Goal: Task Accomplishment & Management: Complete application form

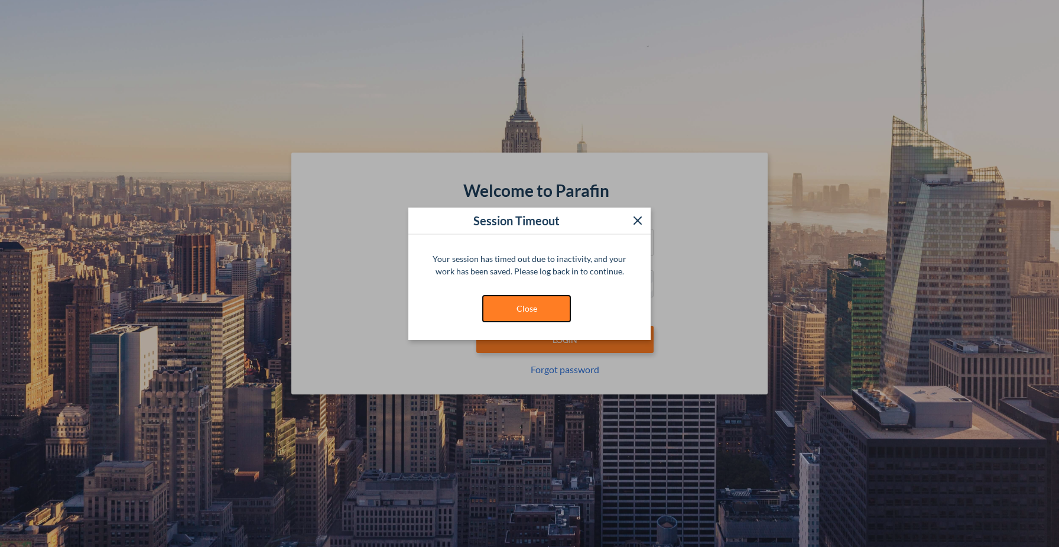
click at [522, 303] on button "Close" at bounding box center [526, 308] width 89 height 27
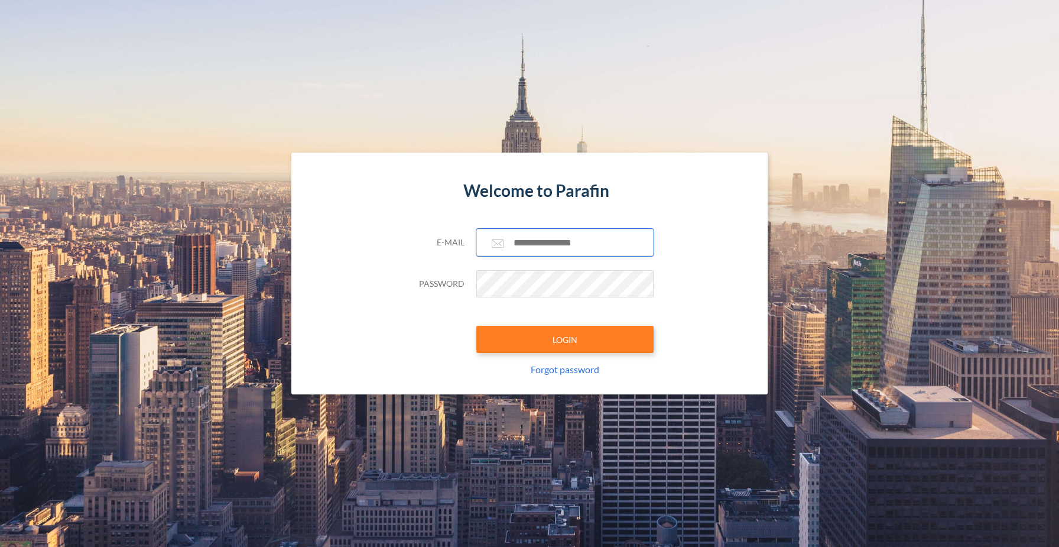
click at [544, 241] on input "text" at bounding box center [564, 242] width 177 height 27
type input "**********"
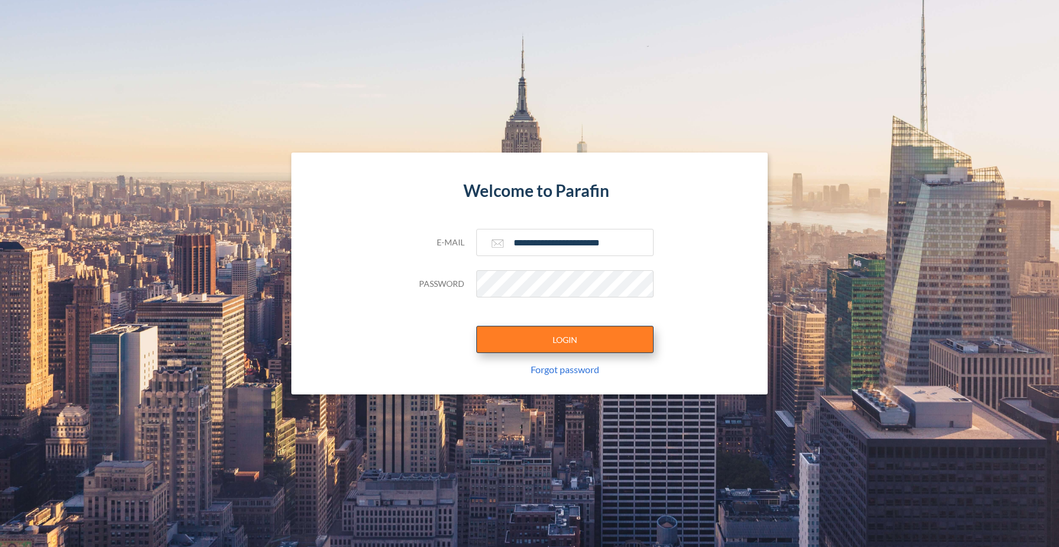
click at [567, 340] on button "LOGIN" at bounding box center [564, 339] width 177 height 27
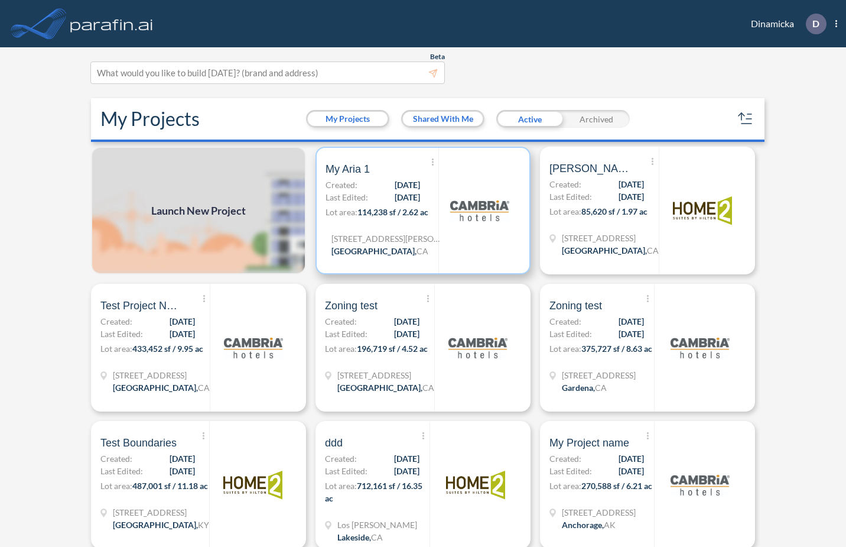
click at [421, 223] on p "Lot area: 114,238 sf / 2.62 ac" at bounding box center [382, 214] width 113 height 17
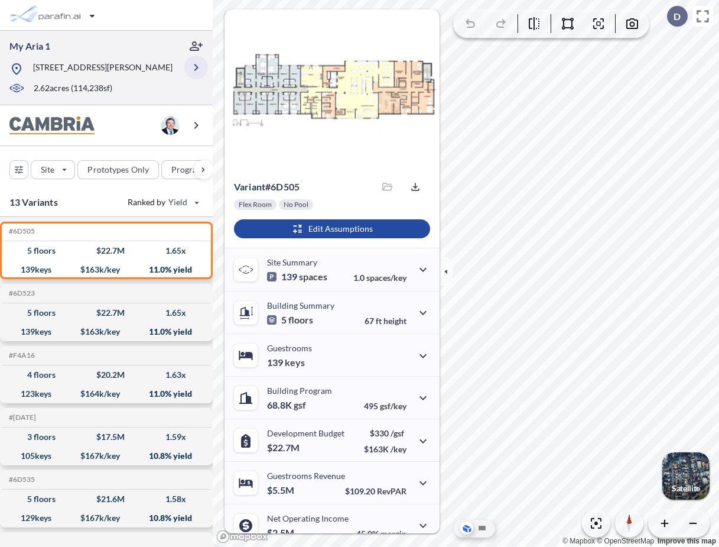
click at [196, 72] on icon "button" at bounding box center [196, 67] width 14 height 14
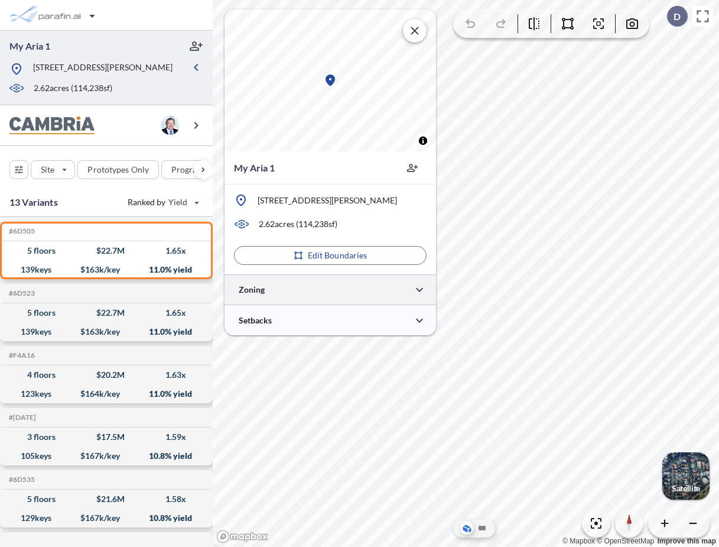
click at [306, 290] on div at bounding box center [331, 289] width 212 height 30
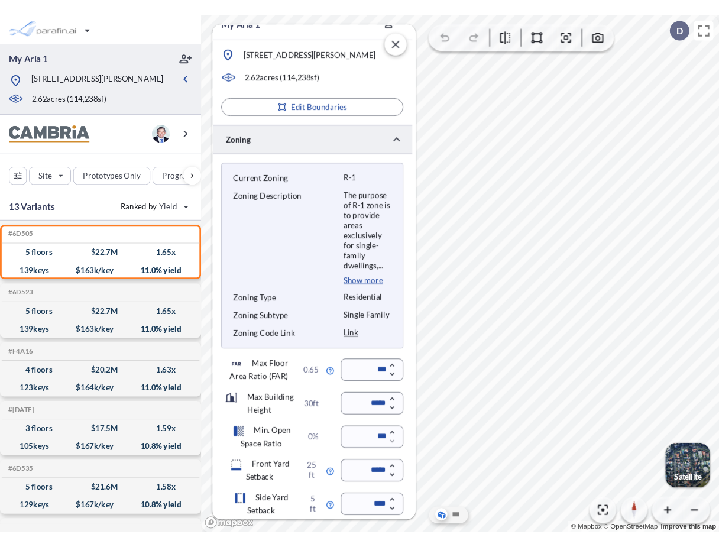
scroll to position [263, 0]
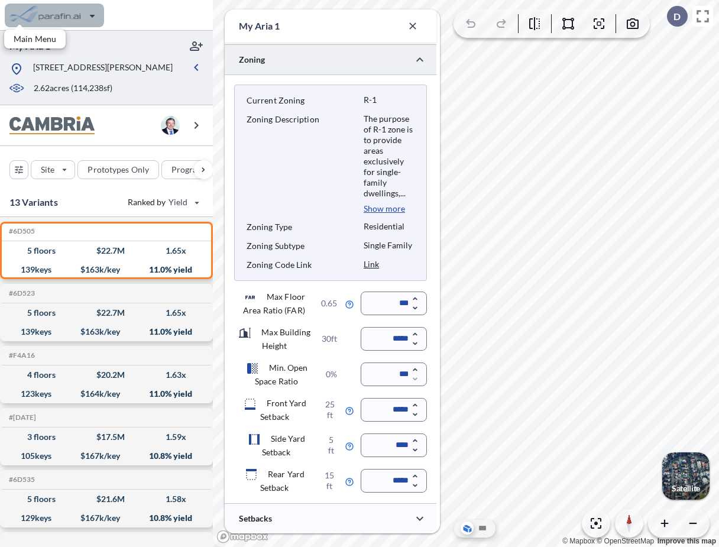
click at [56, 9] on div "button" at bounding box center [54, 16] width 99 height 24
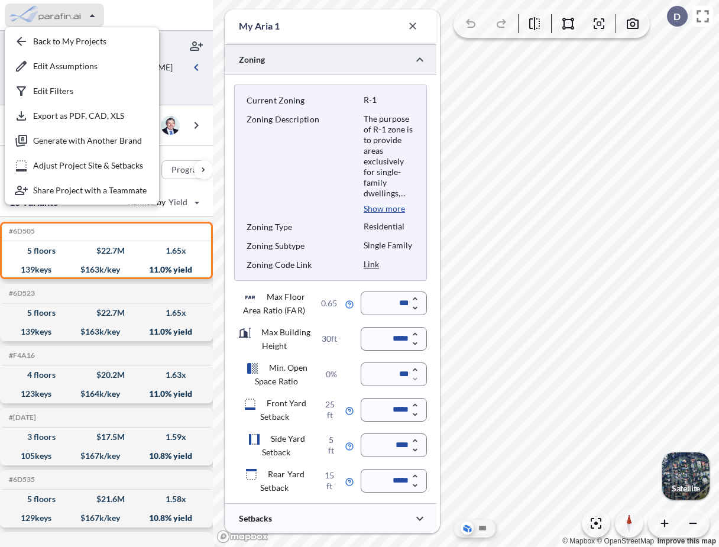
click at [178, 94] on div "2.62 acres ( 114,238 sf)" at bounding box center [97, 88] width 176 height 13
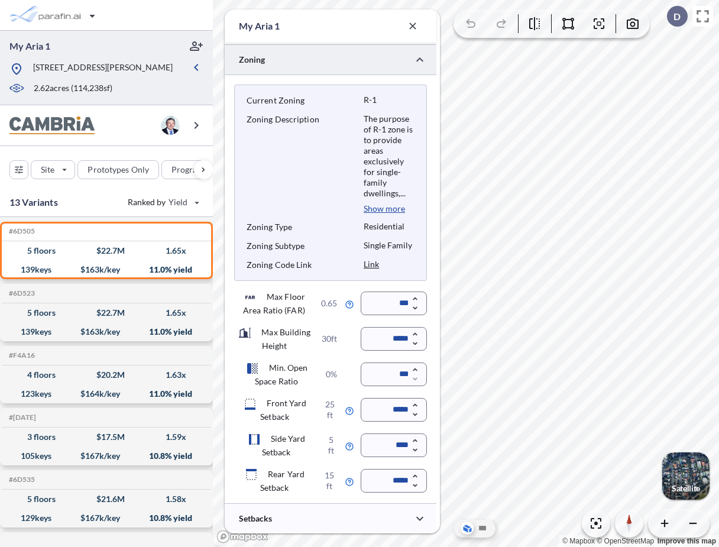
drag, startPoint x: 35, startPoint y: 70, endPoint x: 64, endPoint y: 83, distance: 31.5
click at [35, 69] on p "[STREET_ADDRESS][PERSON_NAME]" at bounding box center [102, 68] width 139 height 15
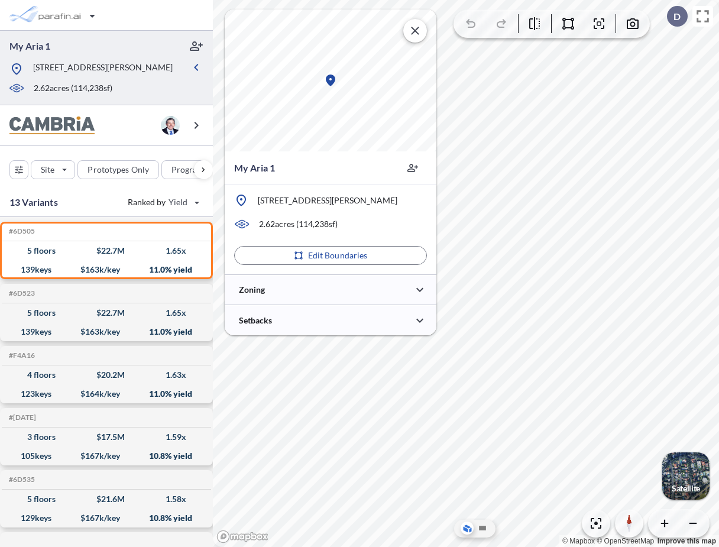
scroll to position [0, 0]
click at [61, 76] on p "[STREET_ADDRESS][PERSON_NAME]" at bounding box center [102, 68] width 139 height 15
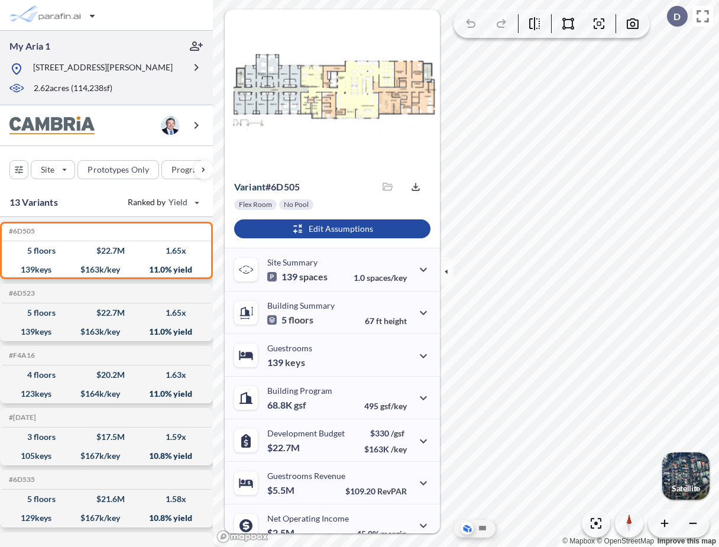
drag, startPoint x: 63, startPoint y: 80, endPoint x: 31, endPoint y: 70, distance: 33.3
click at [31, 70] on div "[STREET_ADDRESS][PERSON_NAME]" at bounding box center [96, 68] width 175 height 15
copy p "[STREET_ADDRESS][PERSON_NAME]"
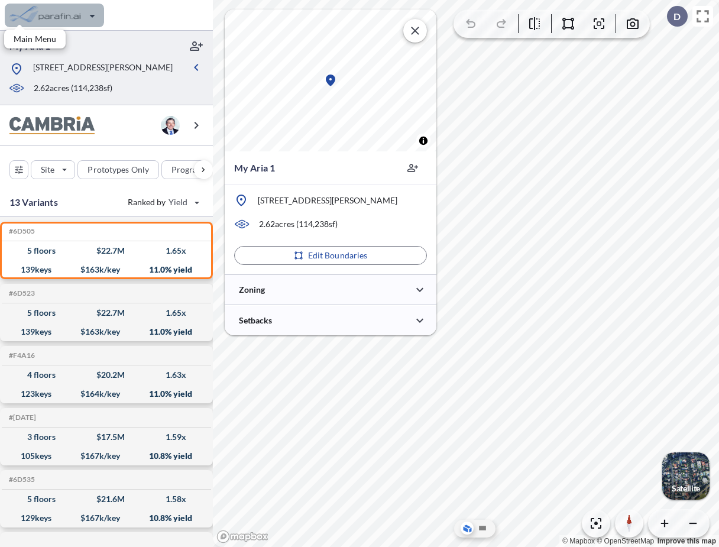
click at [58, 17] on div "button" at bounding box center [54, 16] width 99 height 24
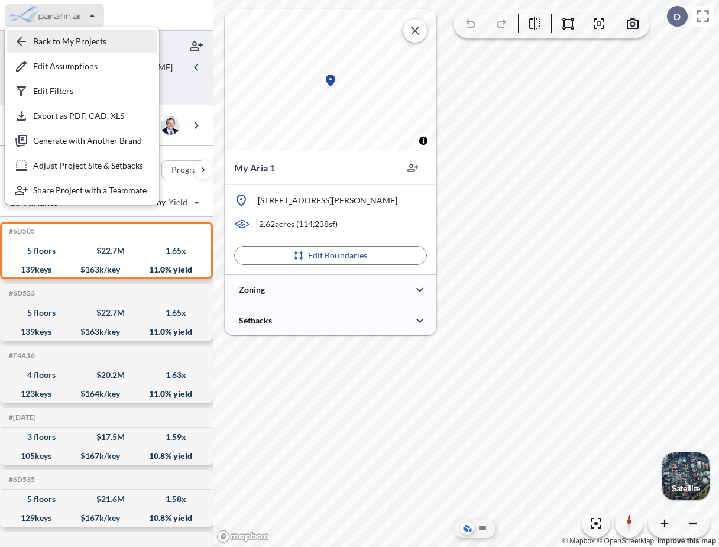
click at [65, 45] on div "button" at bounding box center [82, 42] width 150 height 24
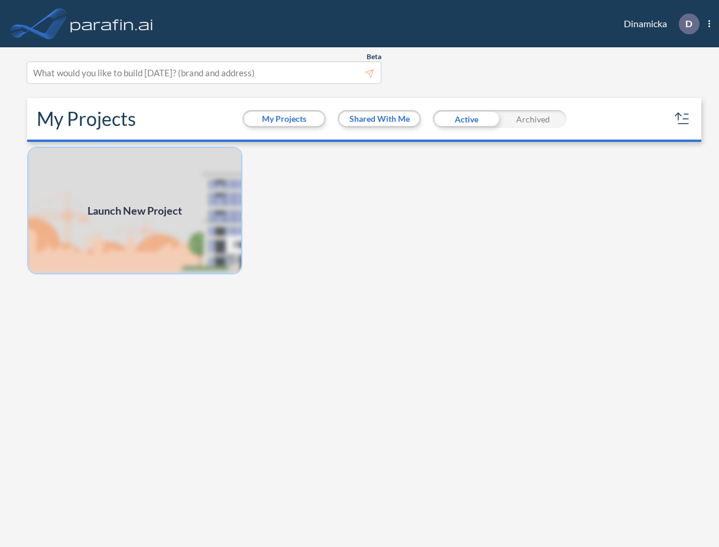
click at [217, 245] on img at bounding box center [134, 211] width 215 height 128
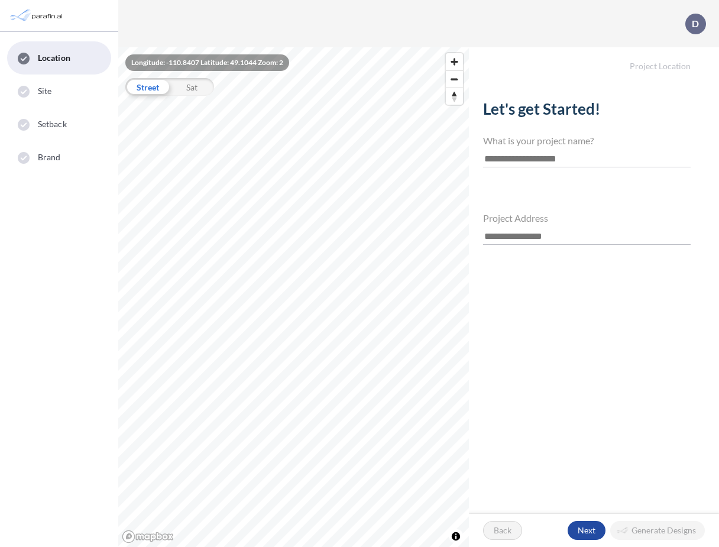
click at [502, 159] on input "text" at bounding box center [586, 159] width 207 height 16
type input "*"
type input "****"
click at [509, 230] on input "text" at bounding box center [586, 237] width 207 height 16
paste input "**********"
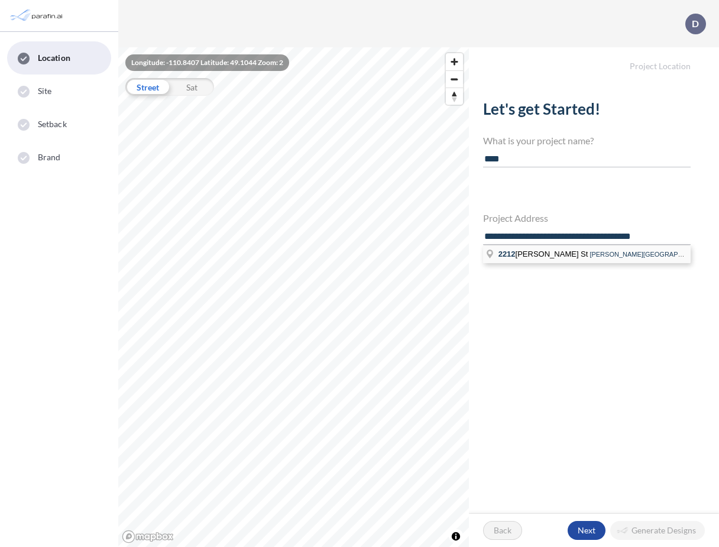
click at [580, 258] on li "2212 Robinson St Robinson St, Redondo Beach,CA" at bounding box center [586, 254] width 207 height 18
type input "**********"
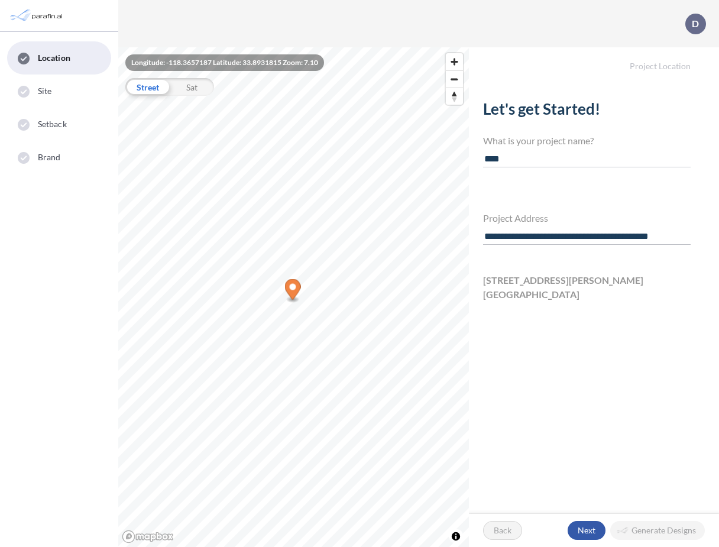
click at [595, 530] on div "button" at bounding box center [586, 530] width 38 height 19
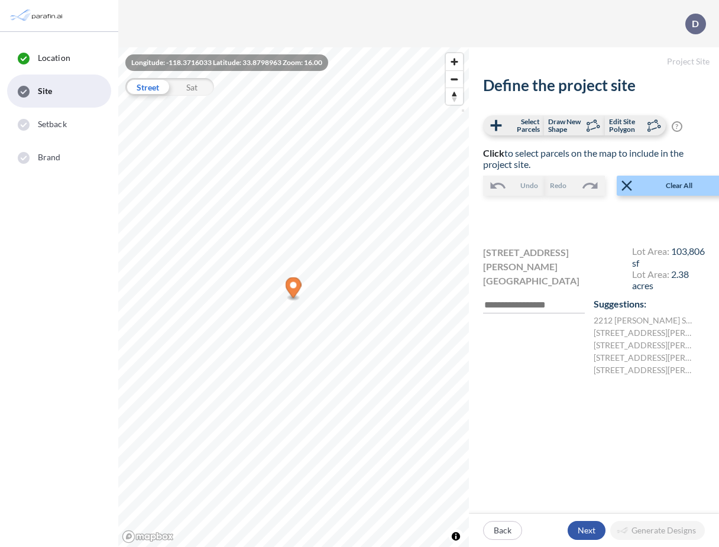
click at [583, 526] on div "button" at bounding box center [586, 530] width 38 height 19
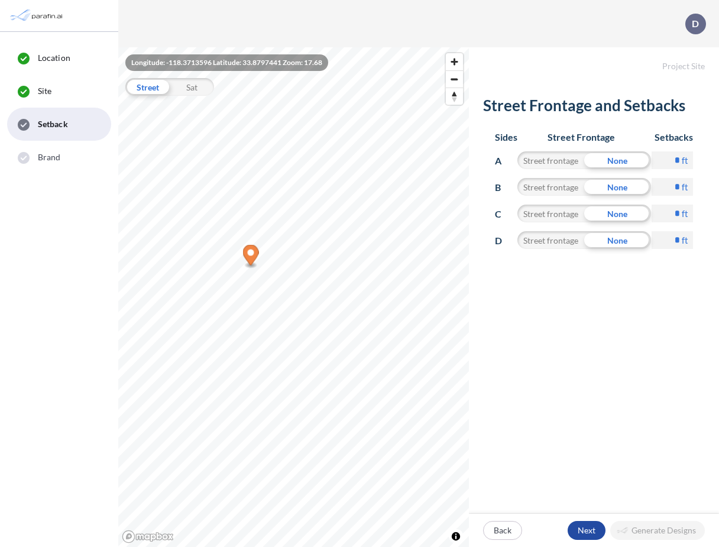
click at [583, 526] on p "Next" at bounding box center [586, 530] width 18 height 12
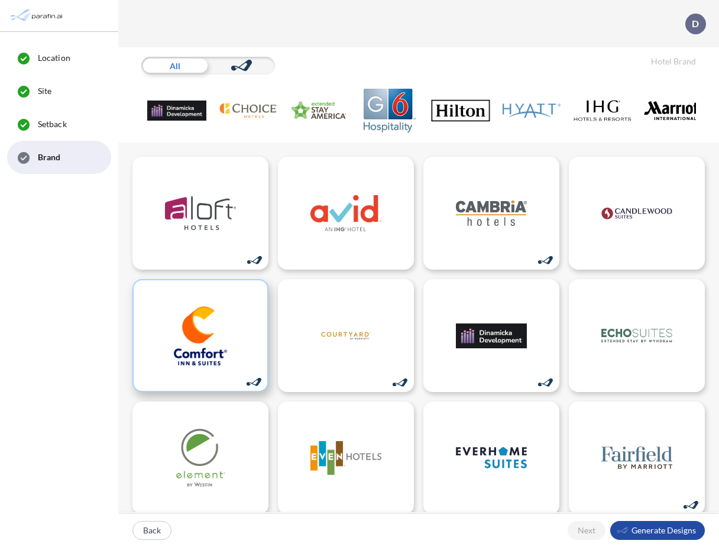
click at [228, 337] on img at bounding box center [200, 335] width 71 height 59
click at [652, 530] on div "button" at bounding box center [657, 530] width 95 height 19
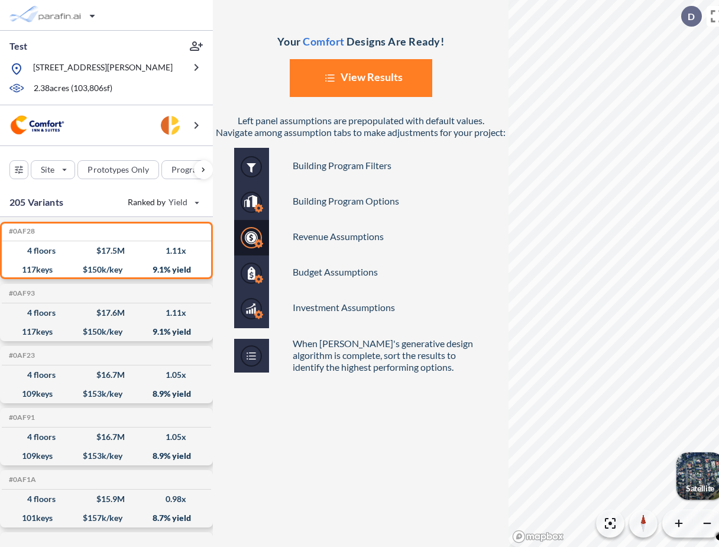
click at [351, 92] on button "List Created with Sketch. View Results" at bounding box center [361, 78] width 142 height 38
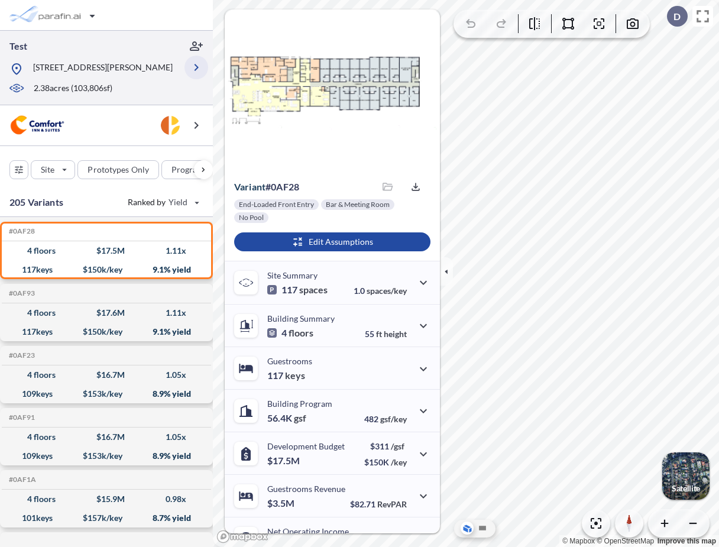
click at [194, 71] on icon "button" at bounding box center [196, 67] width 14 height 14
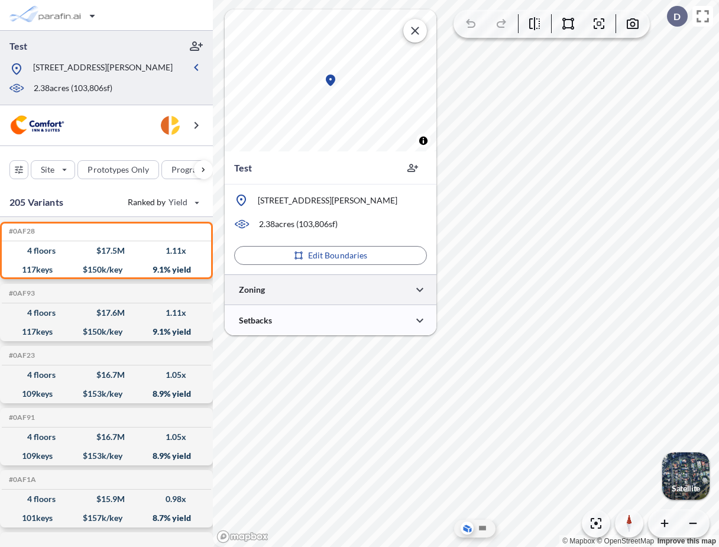
click at [311, 284] on div at bounding box center [331, 289] width 212 height 30
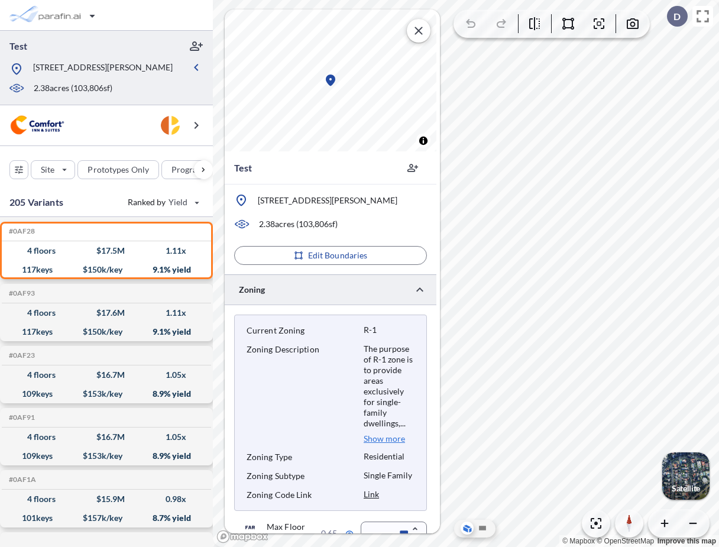
scroll to position [263, 0]
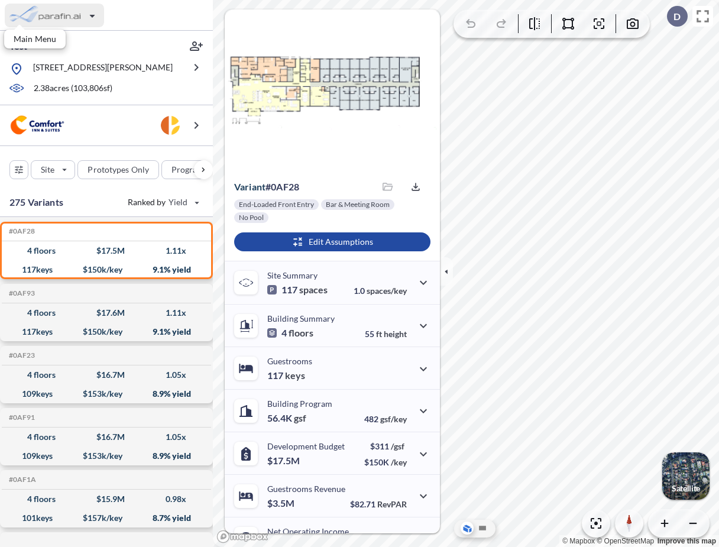
click at [67, 17] on div "button" at bounding box center [54, 16] width 99 height 24
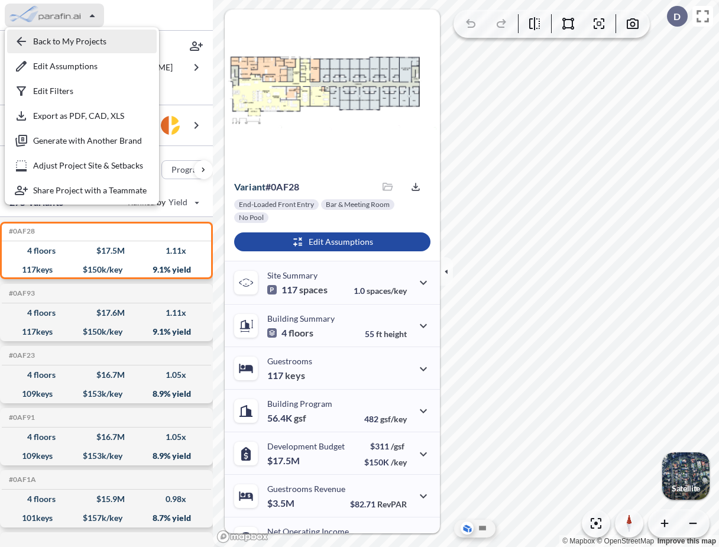
click at [68, 36] on div "button" at bounding box center [82, 42] width 150 height 24
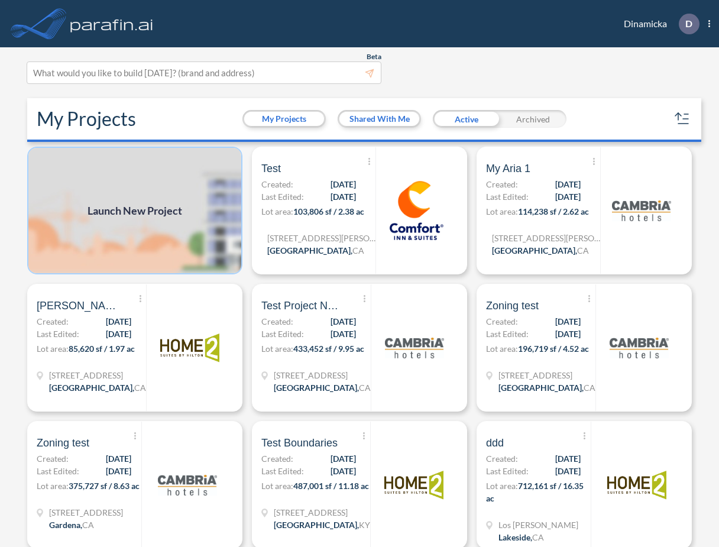
click at [159, 237] on img at bounding box center [134, 211] width 215 height 128
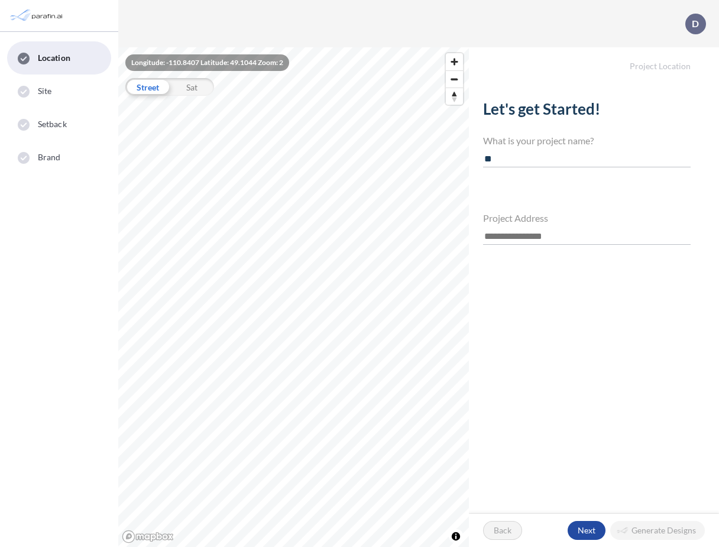
type input "**"
click at [502, 233] on input "text" at bounding box center [586, 237] width 207 height 16
paste input "**********"
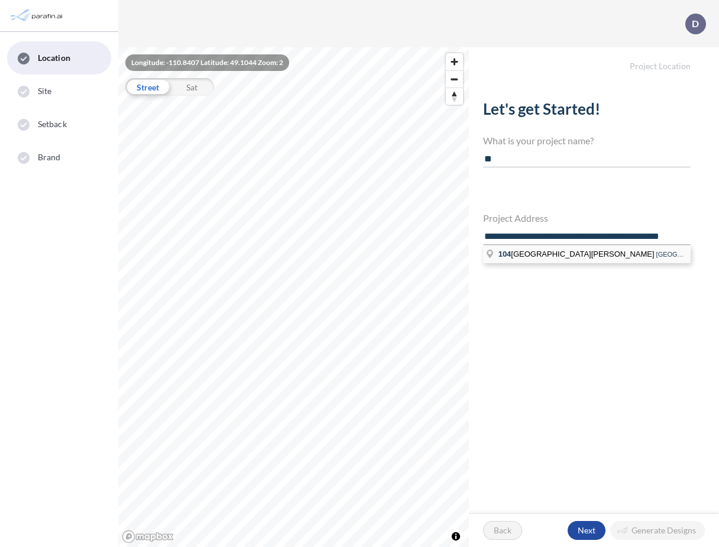
click at [524, 255] on span "104 South Francisca Avenue" at bounding box center [577, 253] width 158 height 9
type input "**********"
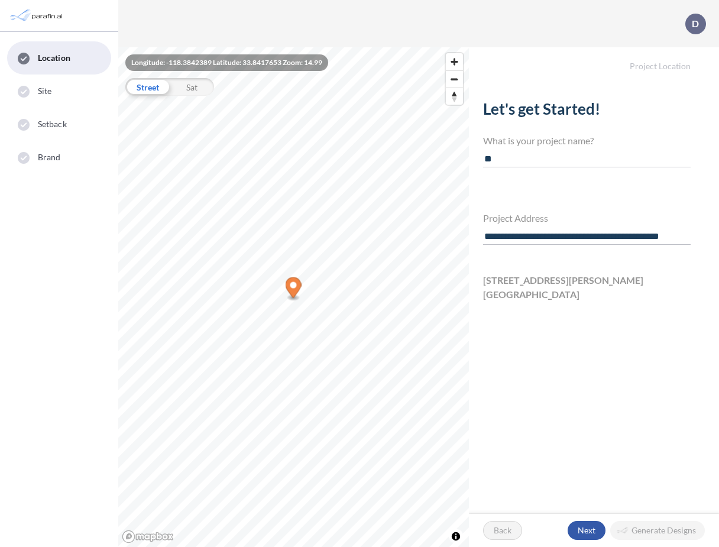
click at [587, 531] on div "button" at bounding box center [586, 530] width 38 height 19
click at [582, 533] on div "button" at bounding box center [586, 530] width 38 height 19
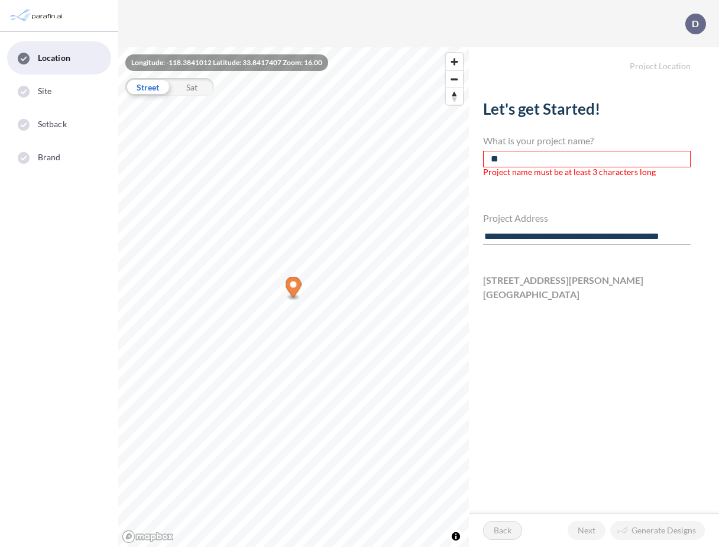
click at [519, 147] on div "What is your project name? ** Project name must be at least 3 characters long" at bounding box center [586, 151] width 207 height 33
click at [519, 160] on input "**" at bounding box center [586, 159] width 207 height 17
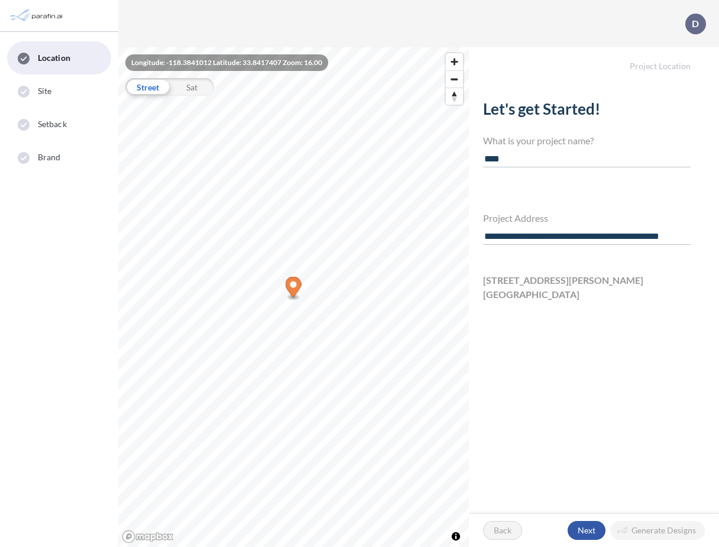
type input "****"
click at [577, 525] on div "button" at bounding box center [586, 530] width 38 height 19
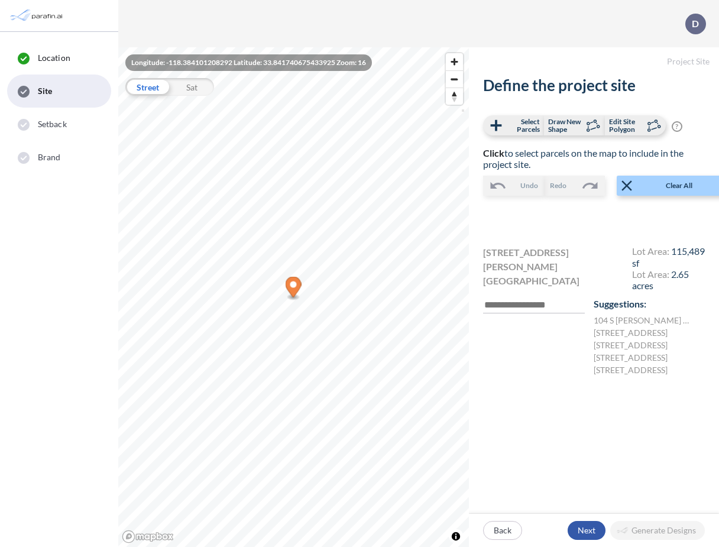
click at [587, 527] on div "button" at bounding box center [586, 530] width 38 height 19
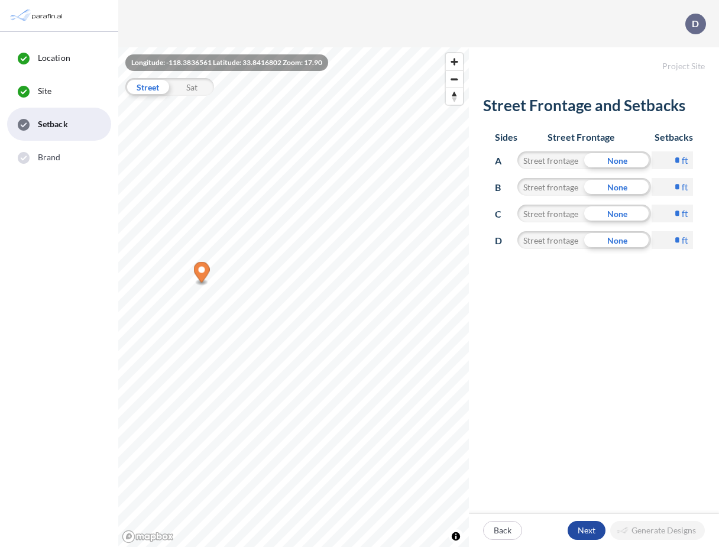
click at [587, 527] on p "Next" at bounding box center [586, 530] width 18 height 12
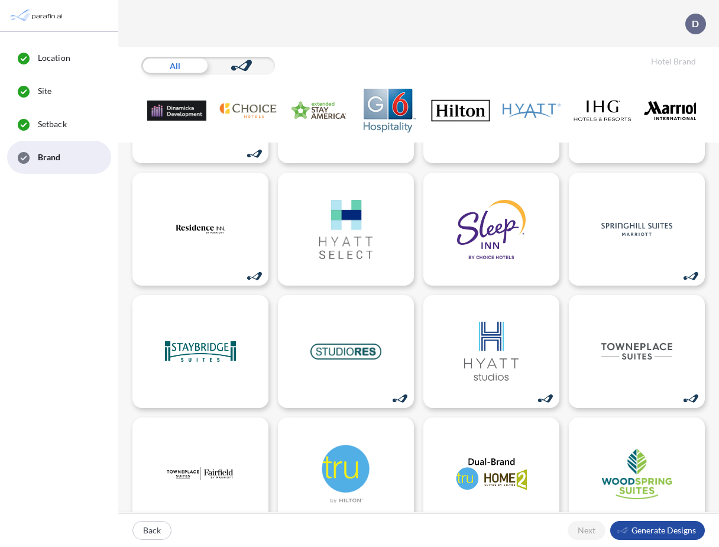
scroll to position [718, 0]
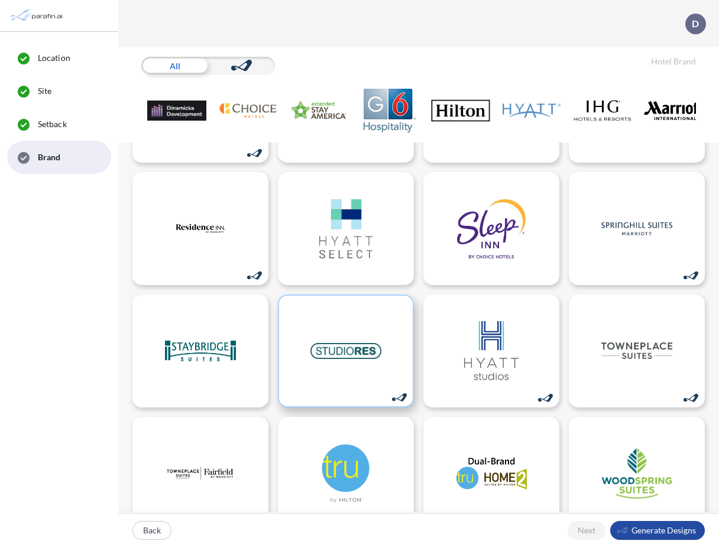
click at [344, 345] on img at bounding box center [345, 350] width 71 height 59
click at [645, 532] on div "button" at bounding box center [657, 530] width 95 height 19
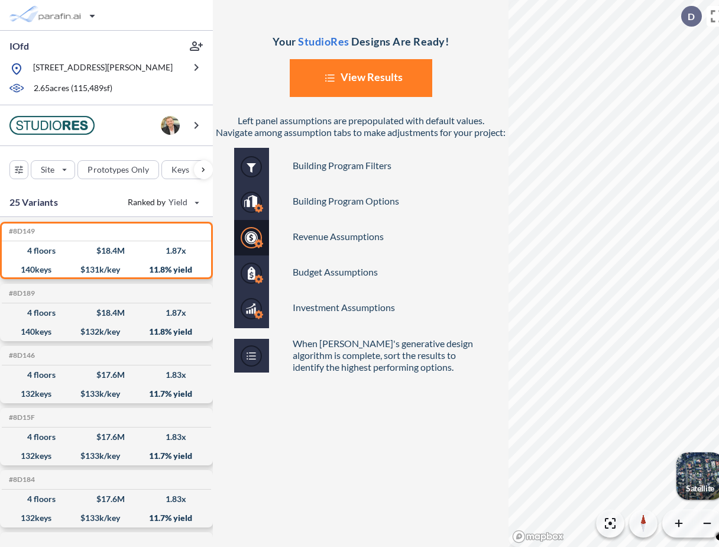
click at [359, 83] on button "List Created with Sketch. View Results" at bounding box center [361, 78] width 142 height 38
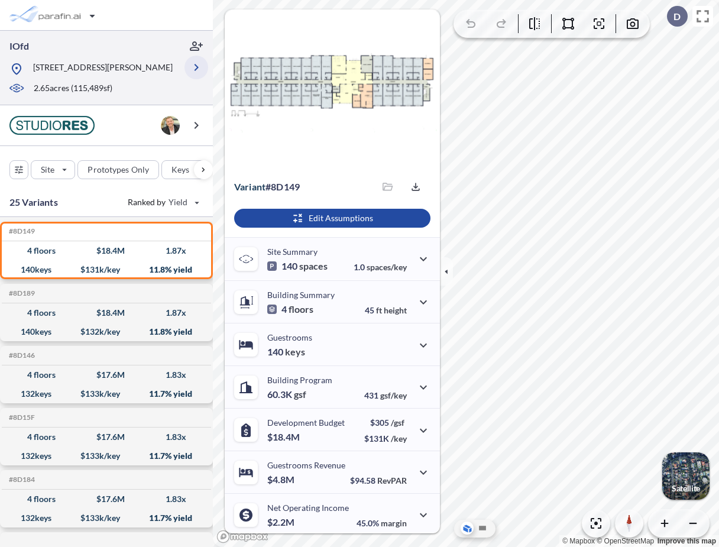
click at [195, 71] on icon "button" at bounding box center [196, 67] width 4 height 7
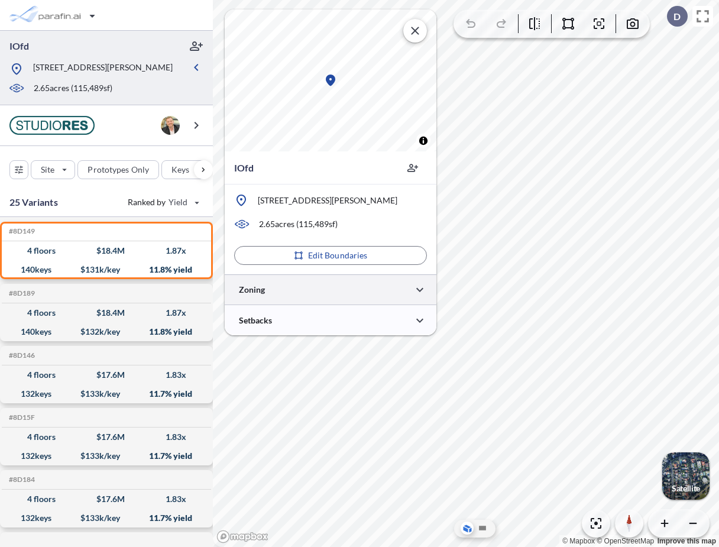
click at [336, 302] on div at bounding box center [331, 289] width 212 height 30
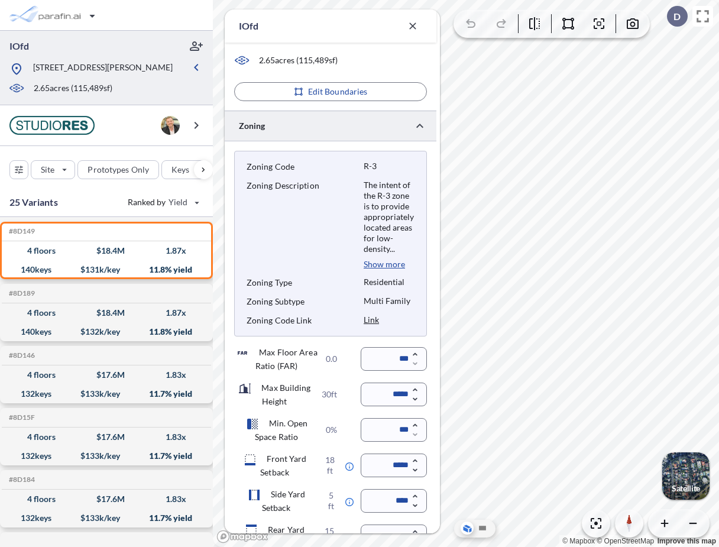
scroll to position [262, 0]
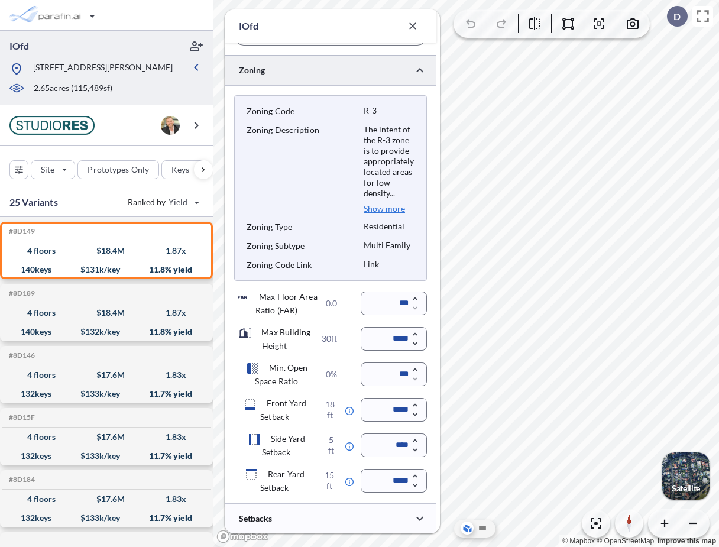
click at [394, 209] on p "Show more" at bounding box center [383, 208] width 41 height 11
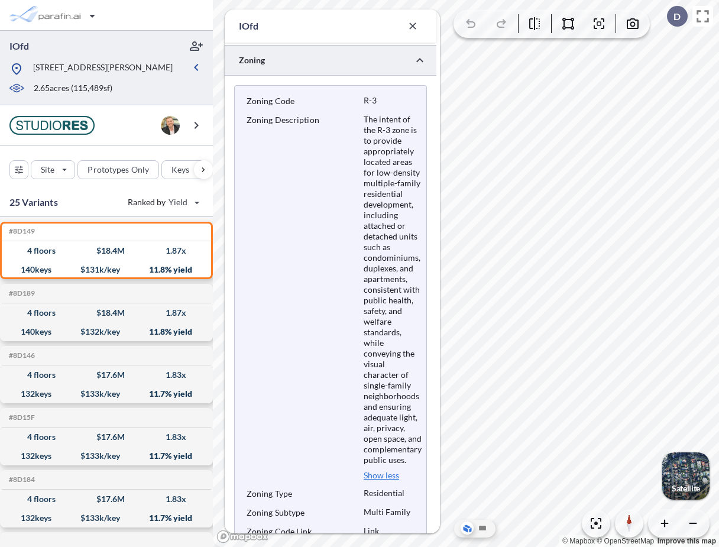
click at [380, 480] on p "Show less" at bounding box center [380, 475] width 35 height 11
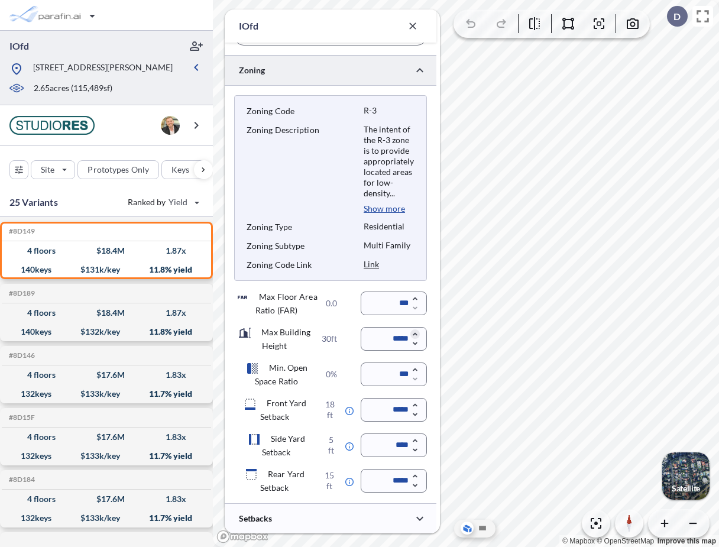
click at [415, 333] on icon "button" at bounding box center [415, 334] width 4 height 3
type input "*****"
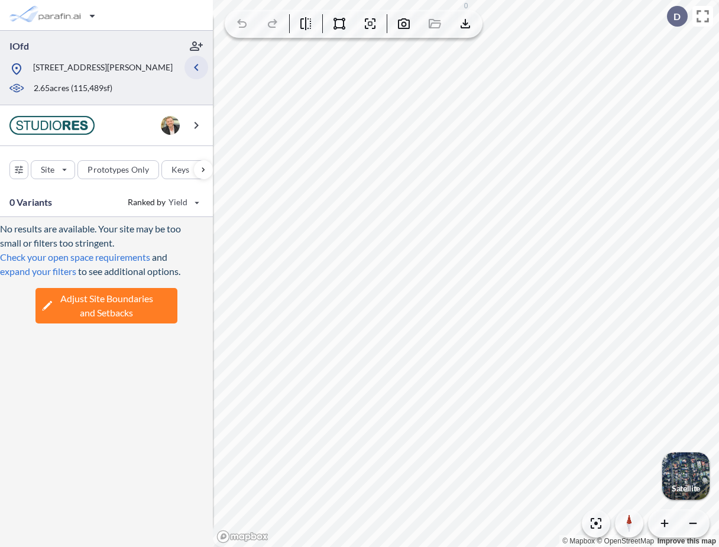
click at [195, 70] on icon "button" at bounding box center [196, 67] width 4 height 7
click at [195, 70] on icon "button" at bounding box center [196, 67] width 14 height 14
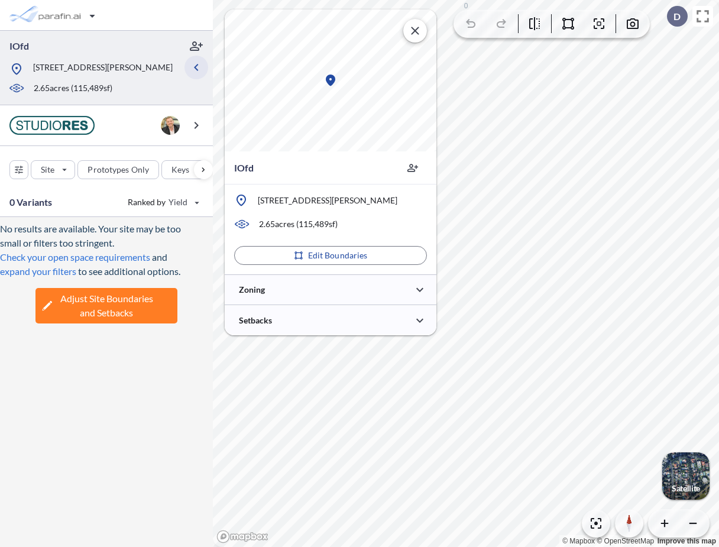
scroll to position [0, 0]
click at [285, 298] on div at bounding box center [331, 289] width 212 height 30
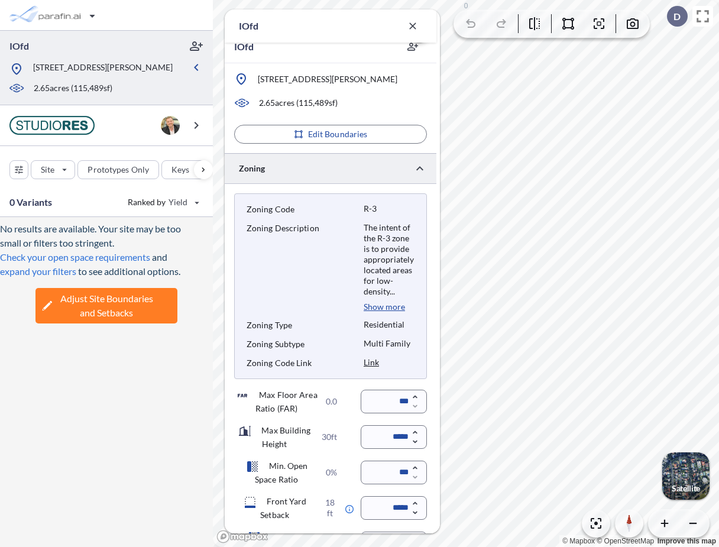
scroll to position [194, 0]
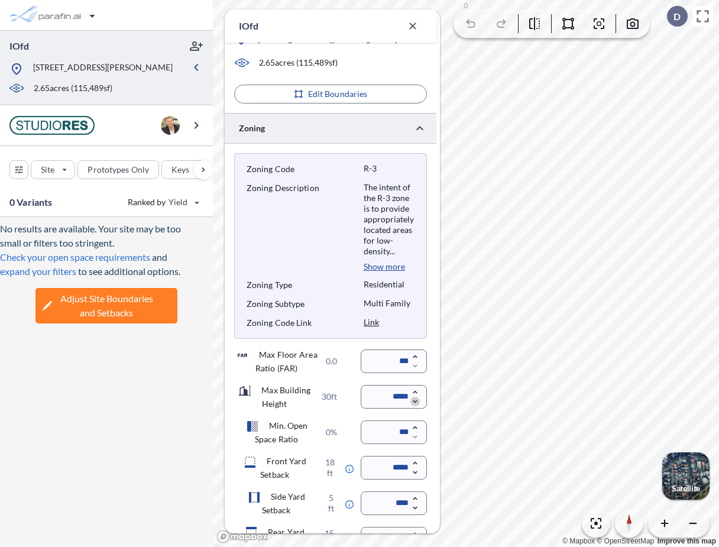
click at [415, 406] on icon "button" at bounding box center [414, 401] width 9 height 9
type input "*****"
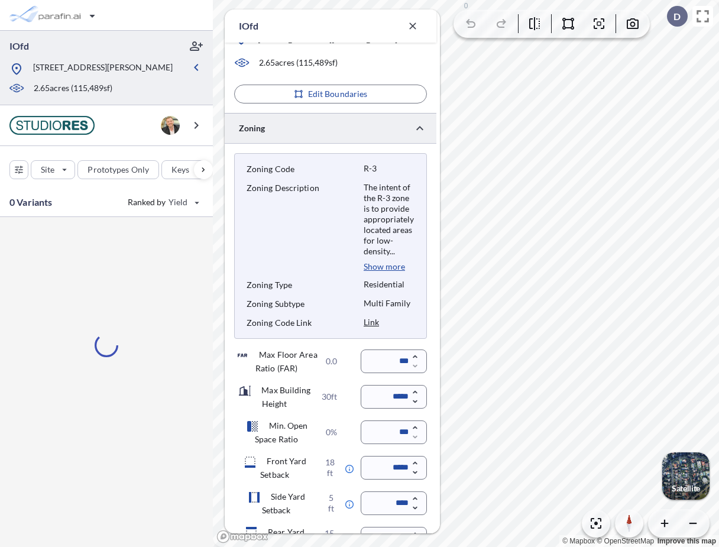
click at [379, 159] on div "Zoning Code R-3 Zoning Description The intent of the R-3 zone is to provide app…" at bounding box center [331, 352] width 212 height 417
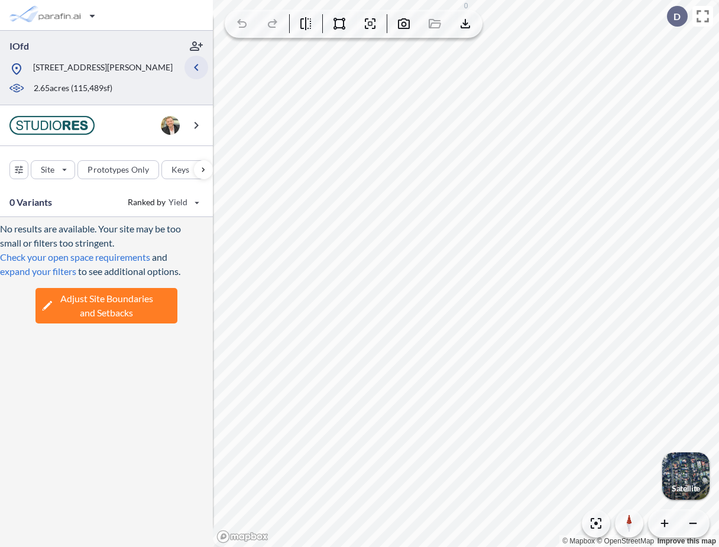
click at [201, 67] on icon "button" at bounding box center [196, 67] width 14 height 14
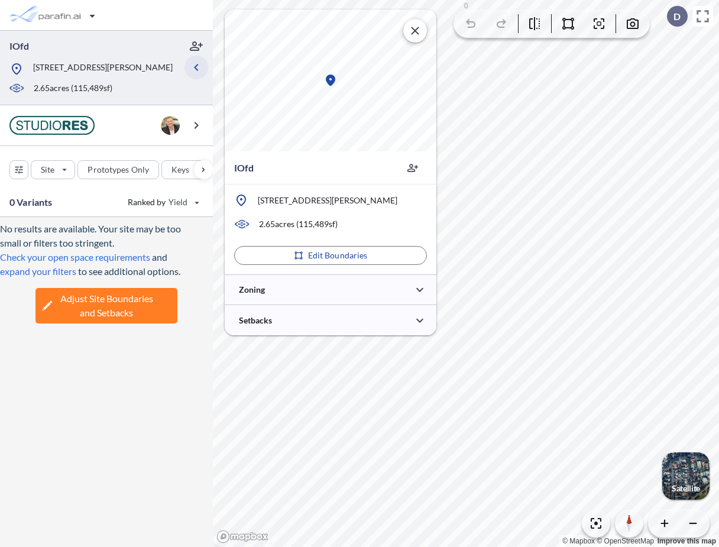
scroll to position [0, 0]
click at [47, 12] on div "button" at bounding box center [54, 16] width 99 height 24
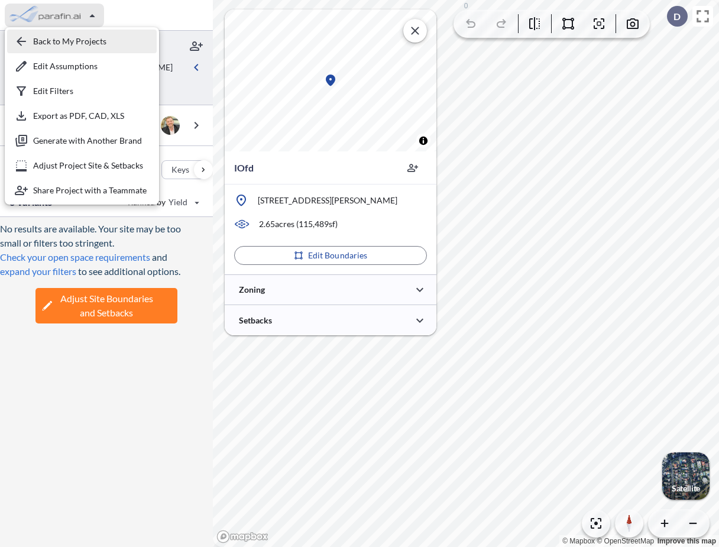
click at [68, 42] on div "button" at bounding box center [82, 42] width 150 height 24
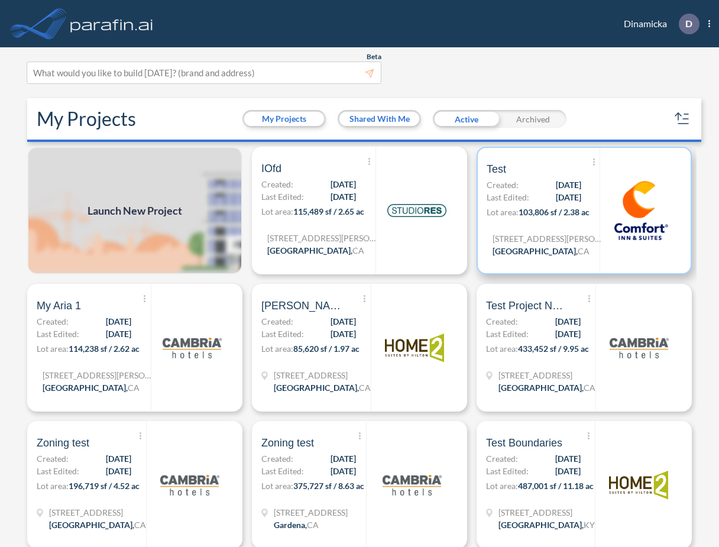
click at [538, 241] on div "Show More Created with sketchtool. Archive Reports Share a copy Test Created: 1…" at bounding box center [542, 210] width 113 height 125
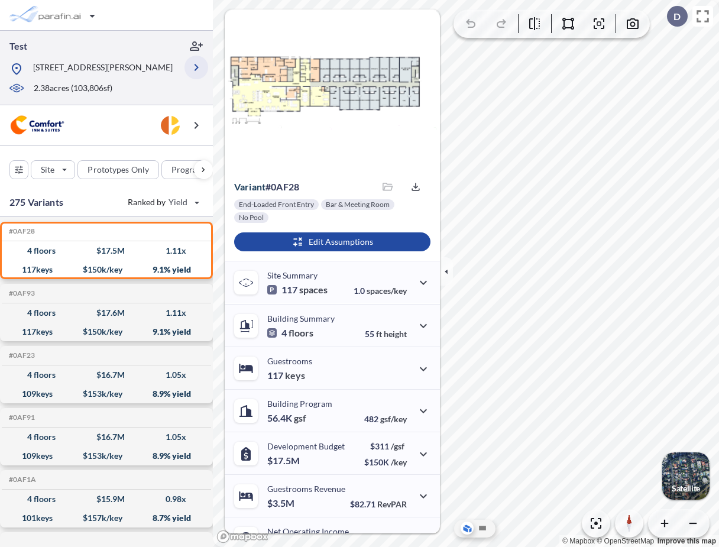
click at [196, 71] on icon "button" at bounding box center [196, 67] width 4 height 7
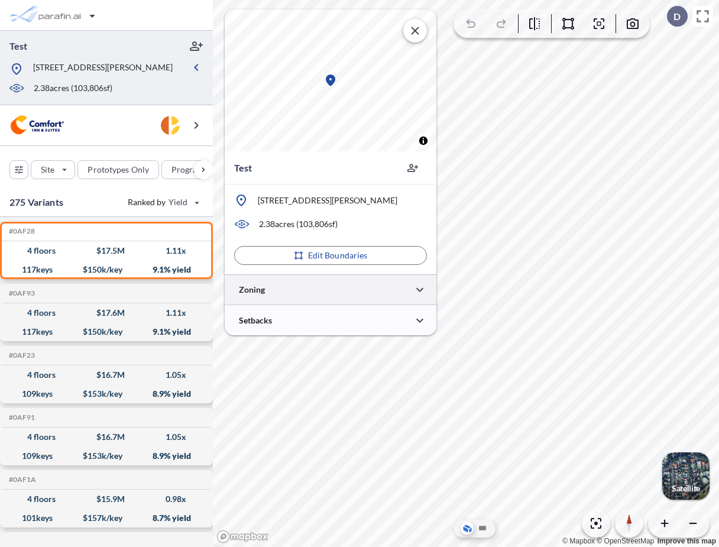
click at [283, 293] on div at bounding box center [331, 289] width 212 height 30
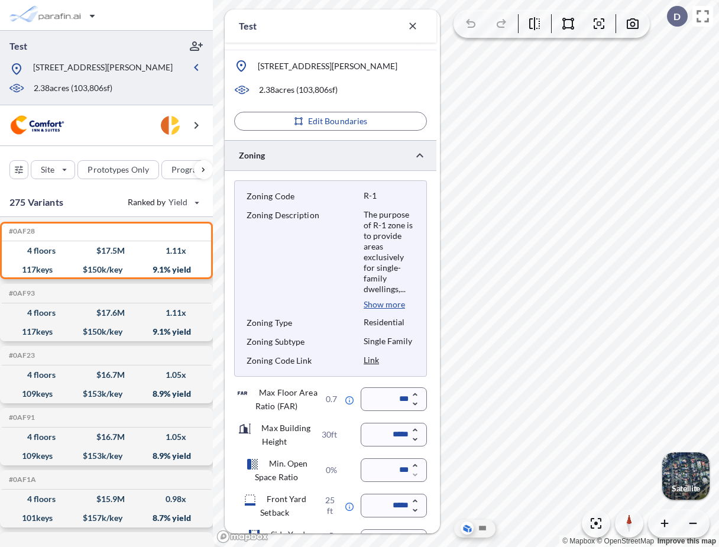
scroll to position [165, 0]
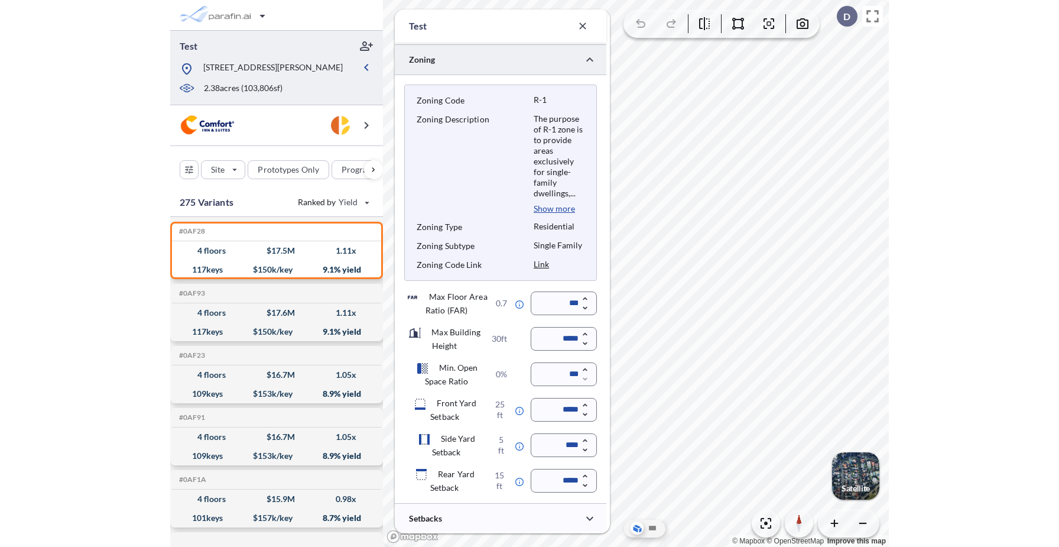
scroll to position [196, 0]
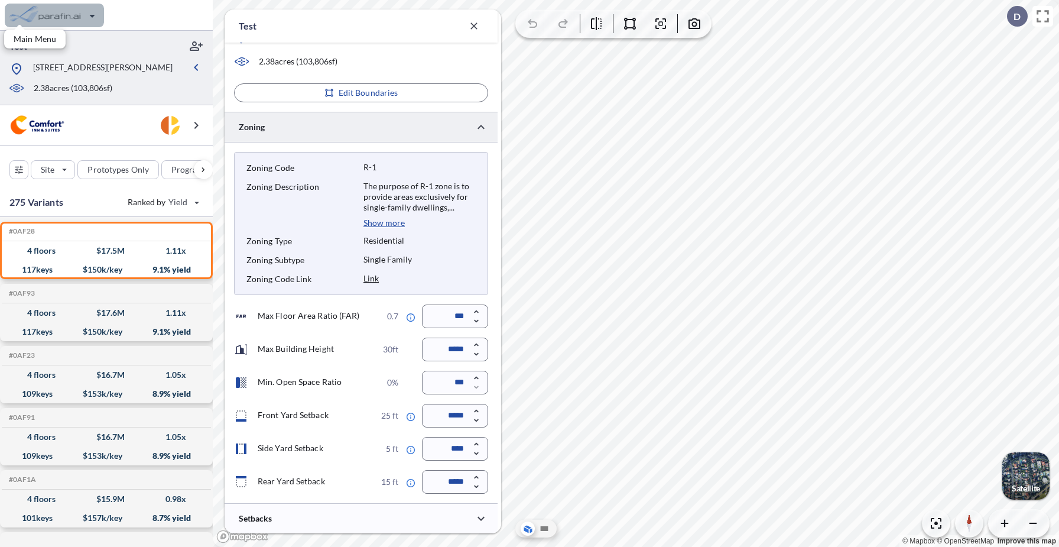
click at [77, 20] on div "button" at bounding box center [54, 16] width 99 height 24
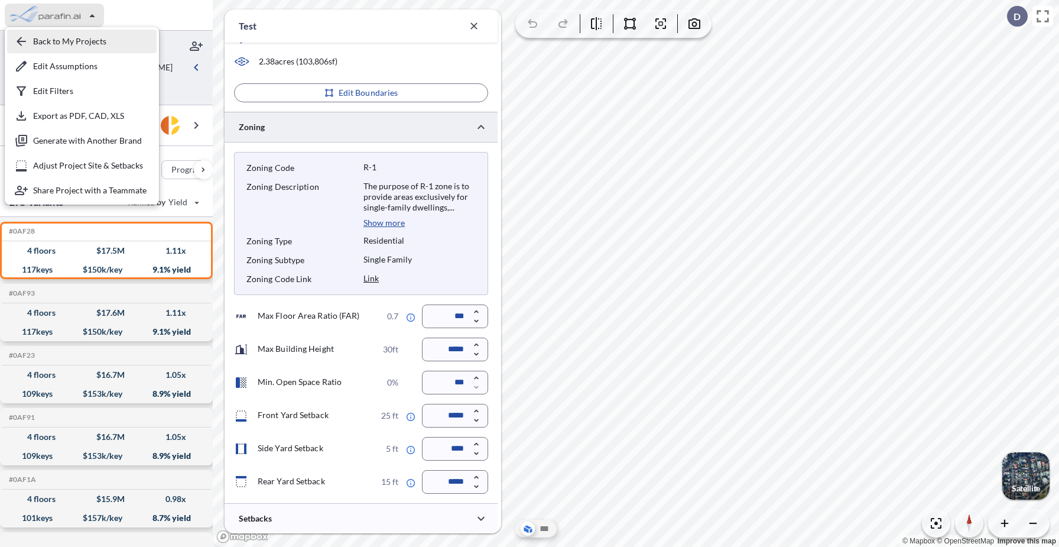
click at [76, 40] on div "button" at bounding box center [82, 42] width 150 height 24
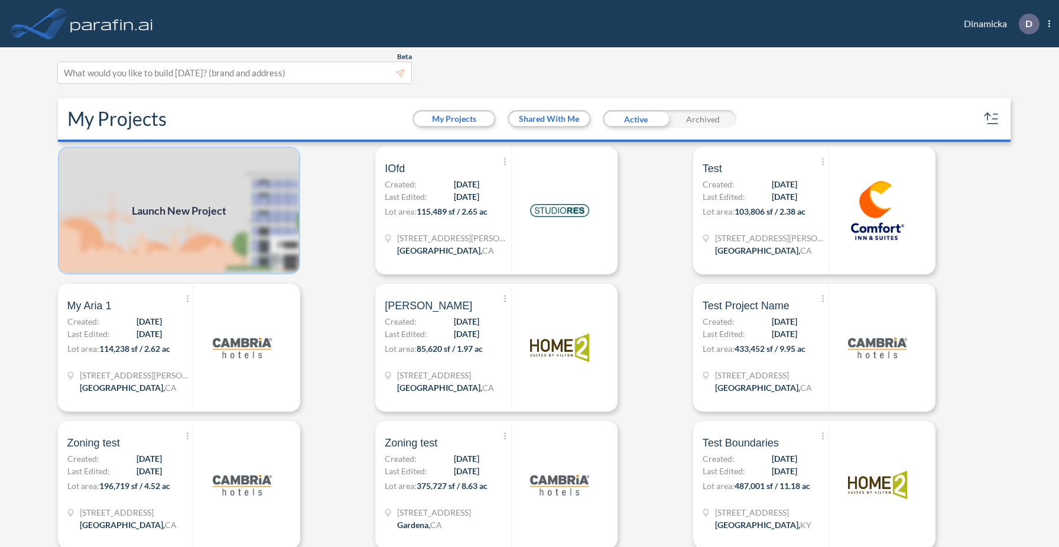
click at [211, 243] on img at bounding box center [179, 211] width 242 height 128
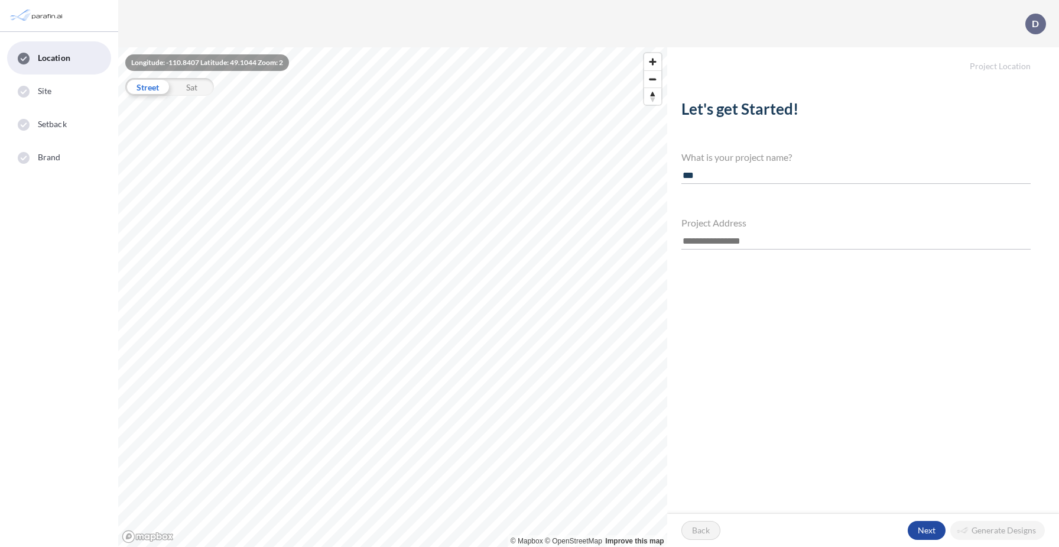
type input "***"
click at [685, 245] on input "text" at bounding box center [855, 241] width 349 height 16
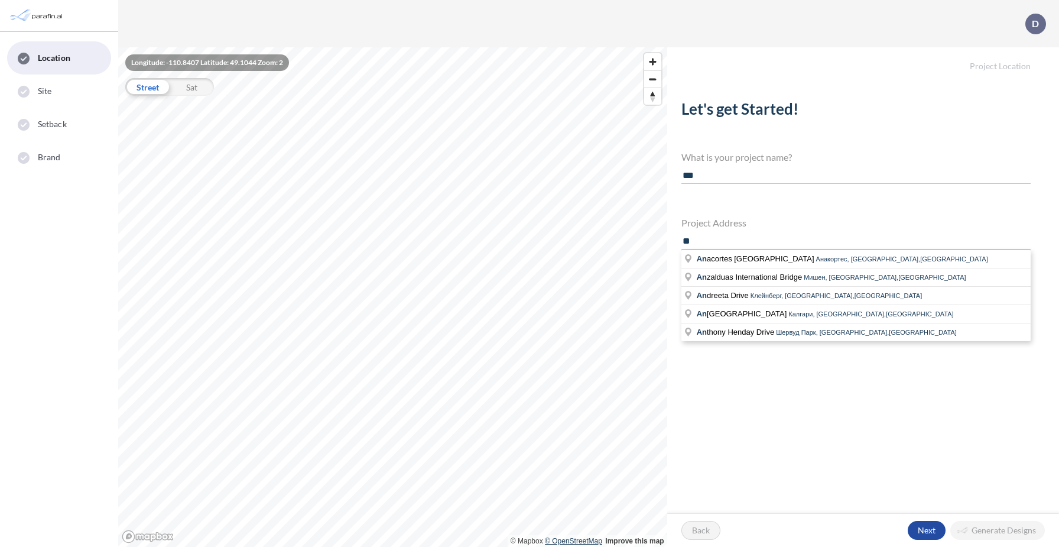
type input "*"
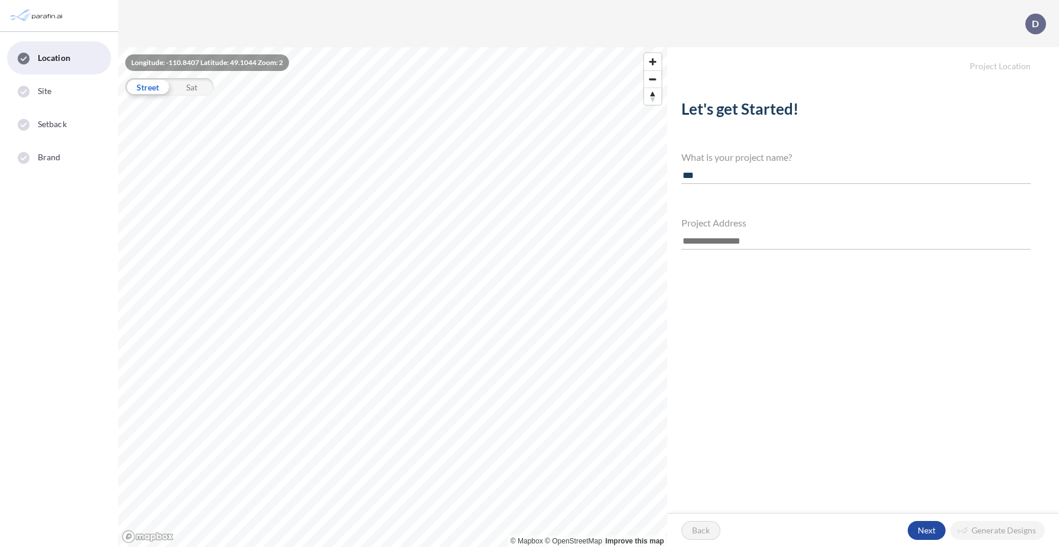
paste input "**********"
click at [718, 260] on span "El Redondo Avenue" at bounding box center [738, 258] width 82 height 9
type input "**********"
click at [718, 526] on div "button" at bounding box center [927, 530] width 38 height 19
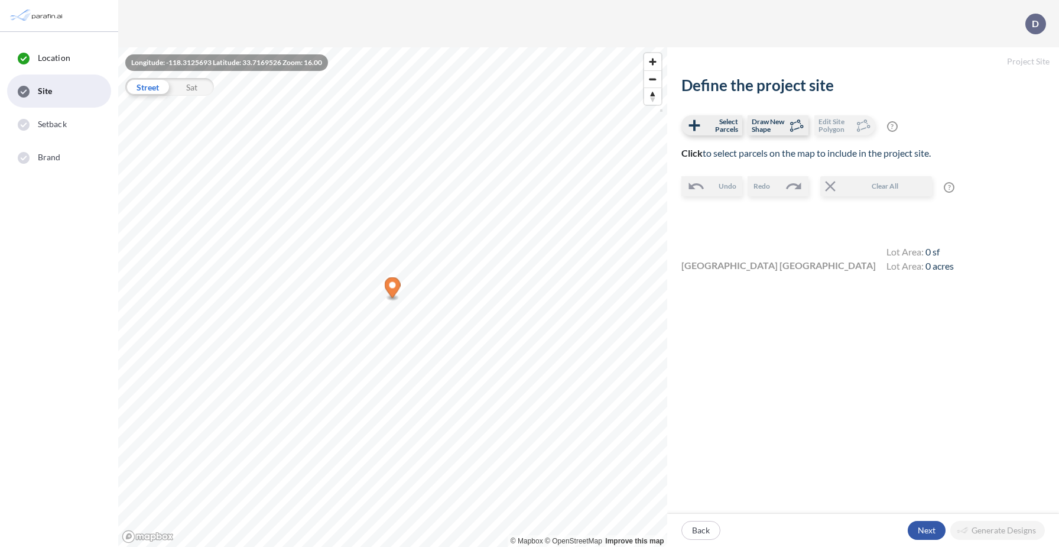
click at [718, 524] on div "button" at bounding box center [927, 530] width 38 height 19
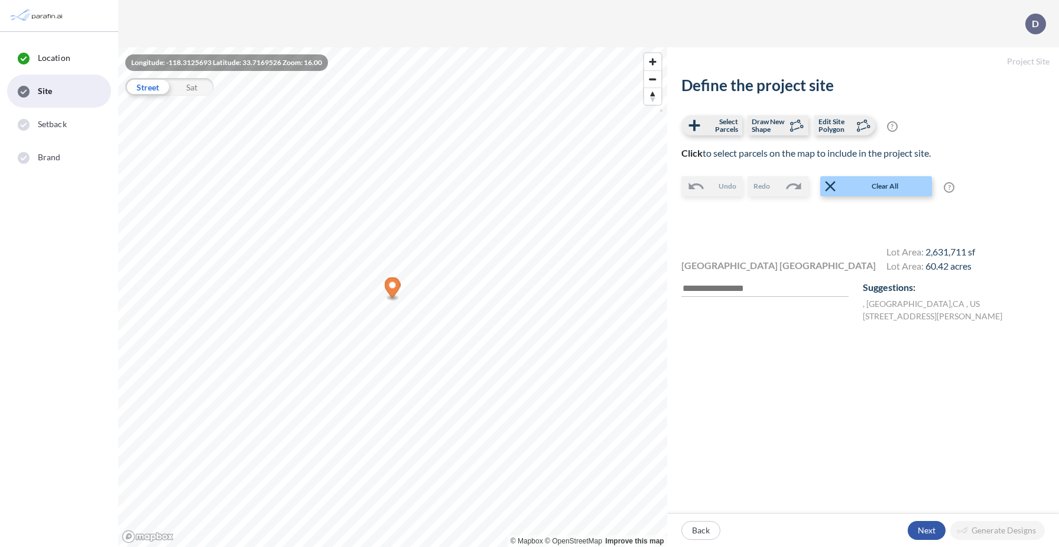
click at [718, 529] on div "button" at bounding box center [927, 530] width 38 height 19
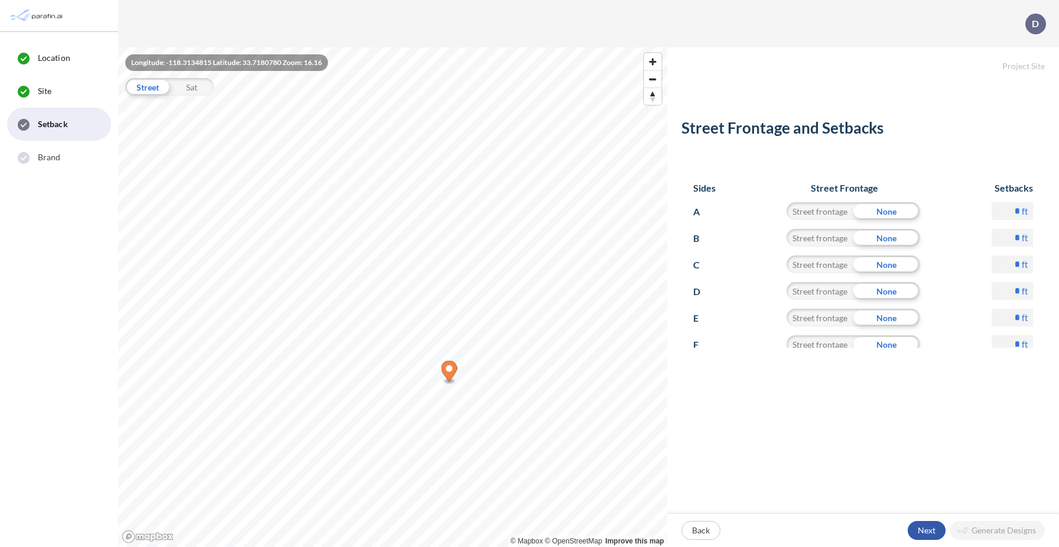
click at [718, 532] on div "button" at bounding box center [927, 530] width 38 height 19
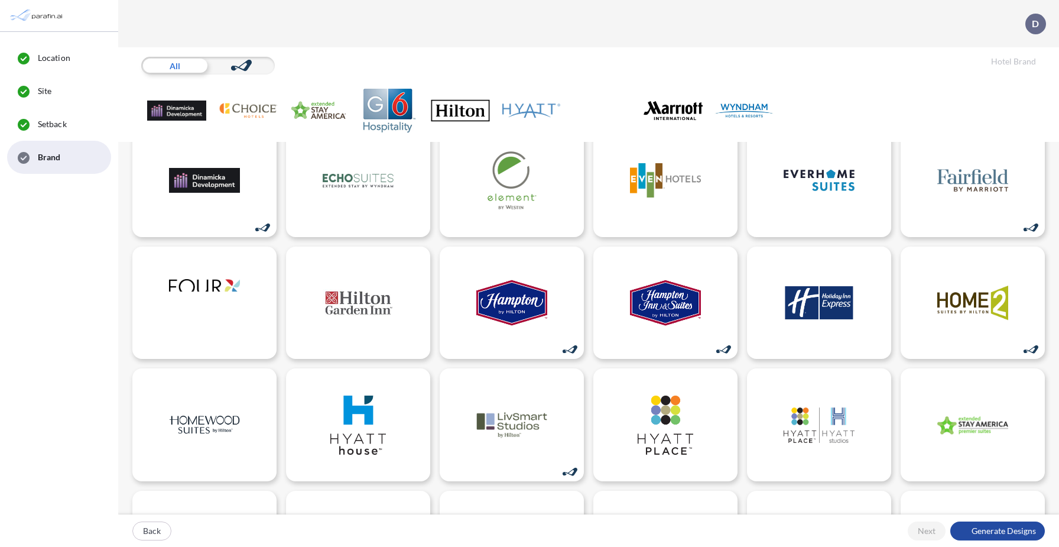
scroll to position [186, 0]
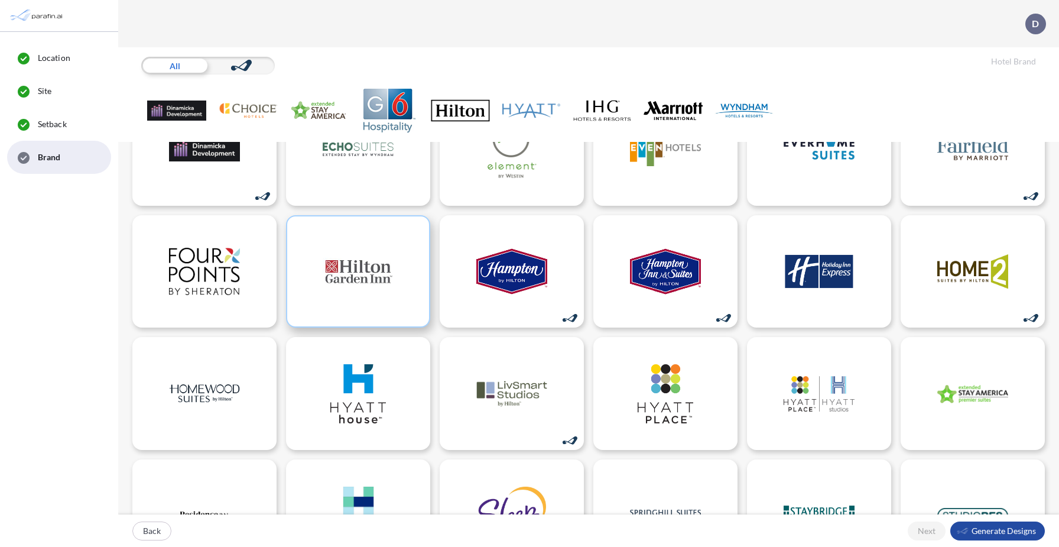
click at [365, 313] on div at bounding box center [358, 271] width 144 height 113
click at [221, 398] on img at bounding box center [204, 393] width 71 height 59
click at [718, 528] on div "button" at bounding box center [997, 530] width 95 height 19
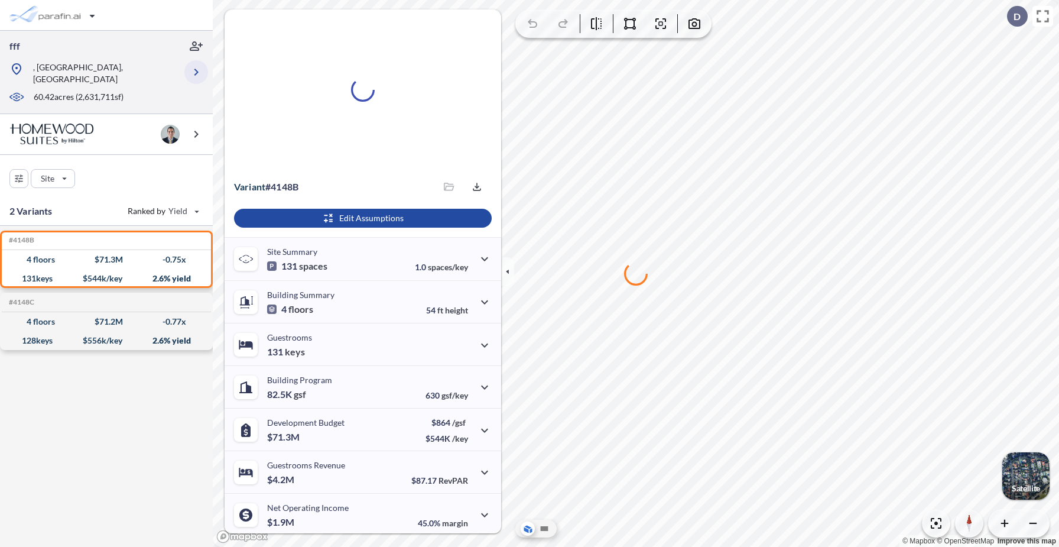
click at [196, 69] on icon "button" at bounding box center [196, 72] width 4 height 7
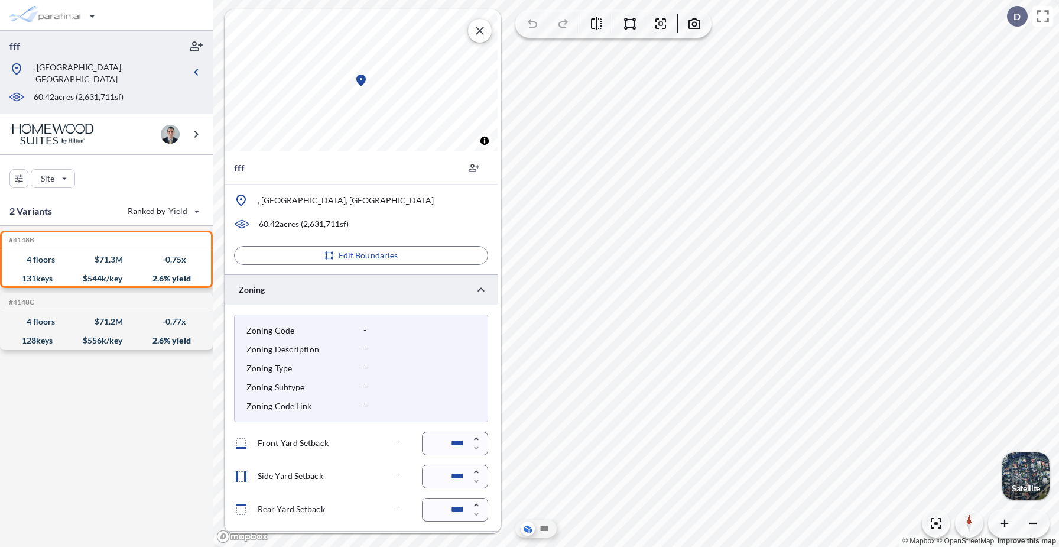
scroll to position [28, 0]
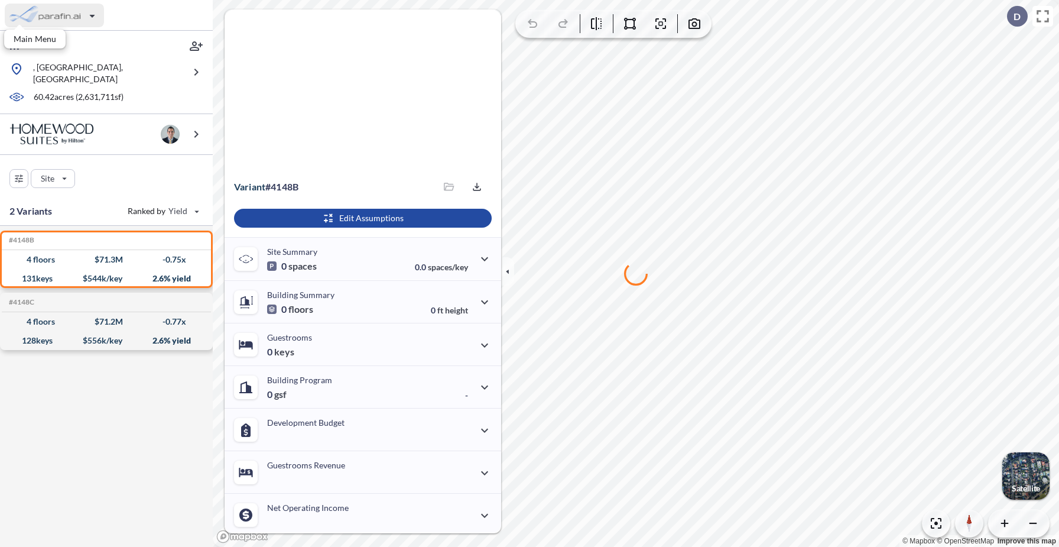
click at [57, 14] on div "button" at bounding box center [54, 16] width 99 height 24
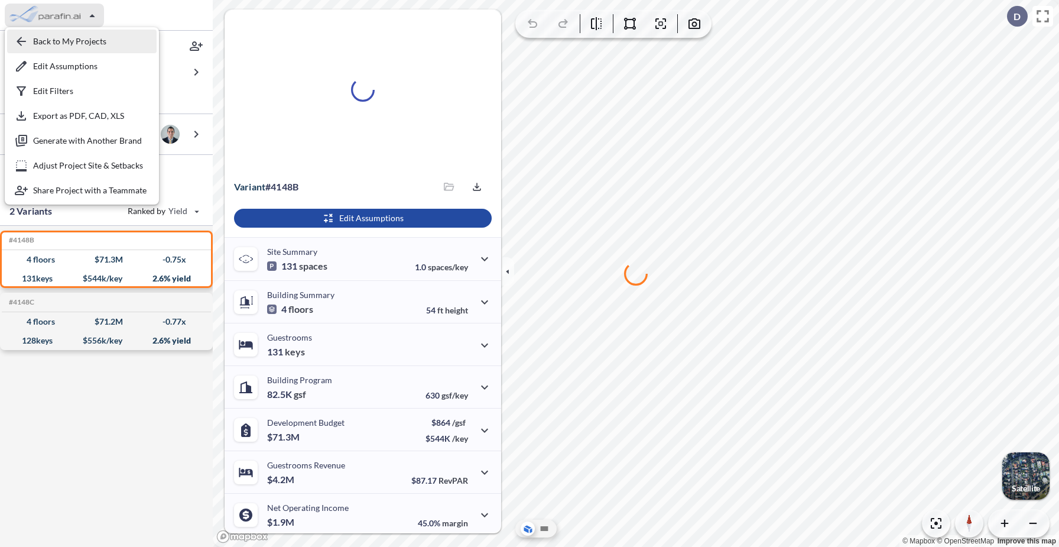
click at [62, 50] on div "button" at bounding box center [82, 42] width 150 height 24
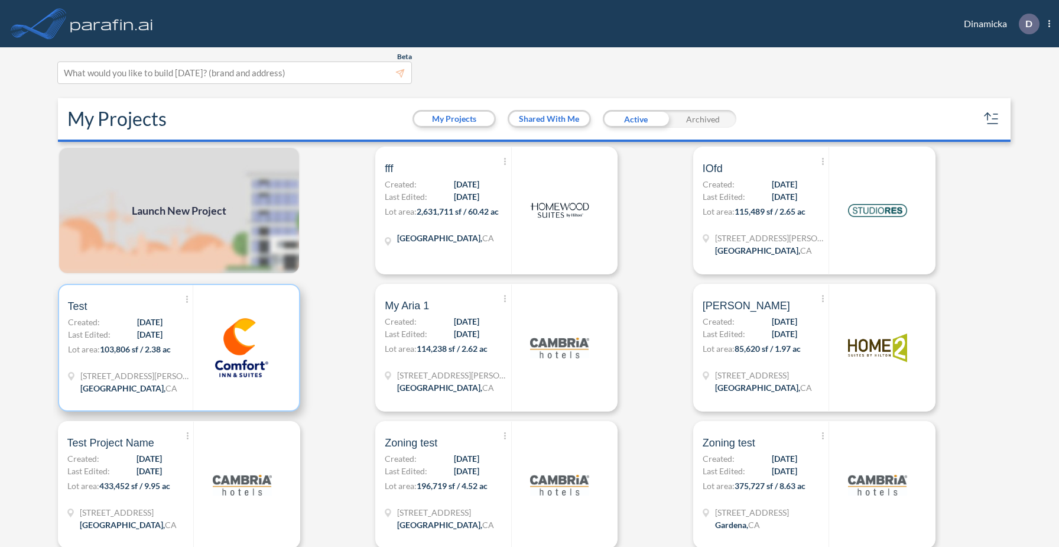
click at [230, 350] on img at bounding box center [241, 347] width 59 height 59
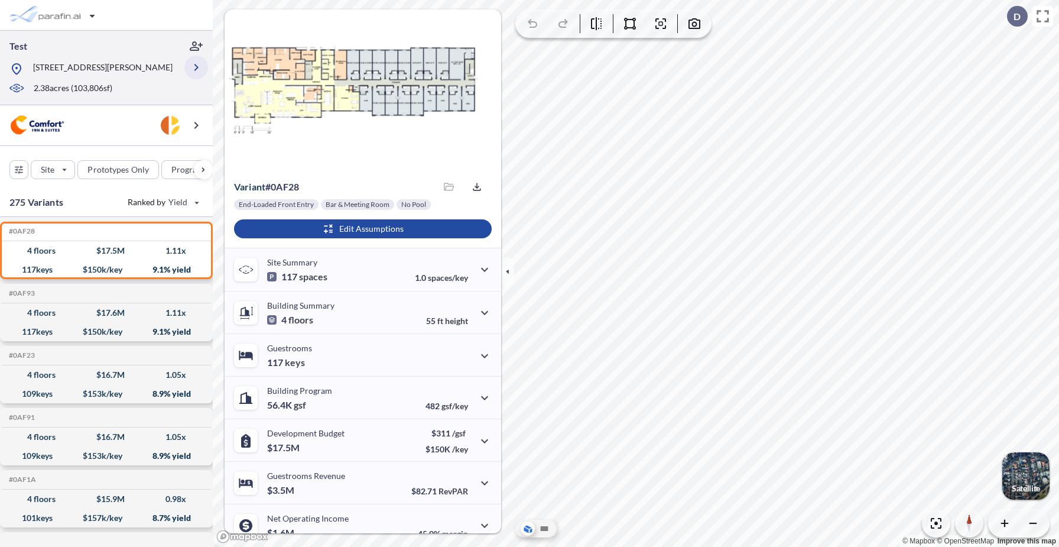
click at [194, 73] on icon "button" at bounding box center [196, 67] width 14 height 14
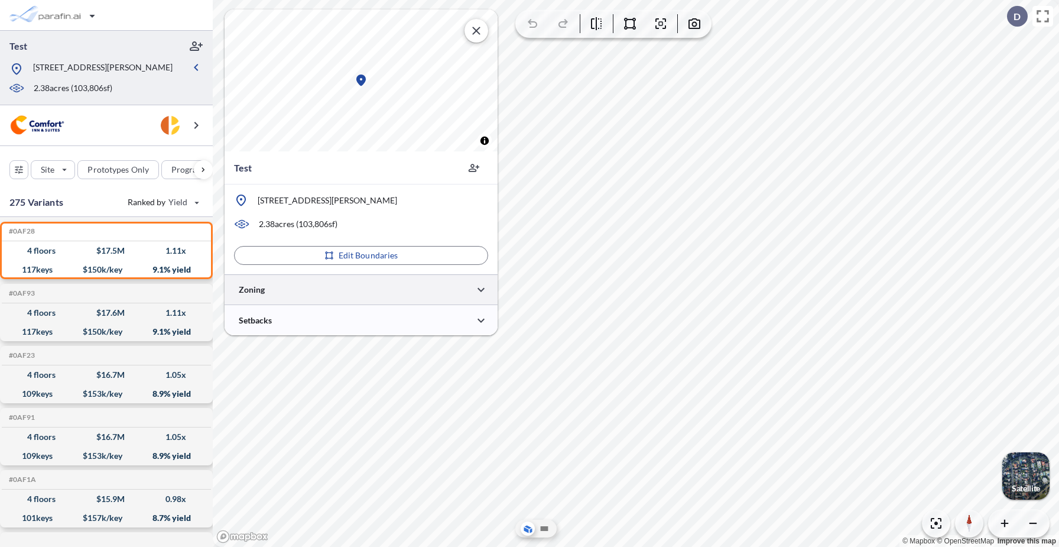
click at [347, 292] on div at bounding box center [361, 289] width 273 height 30
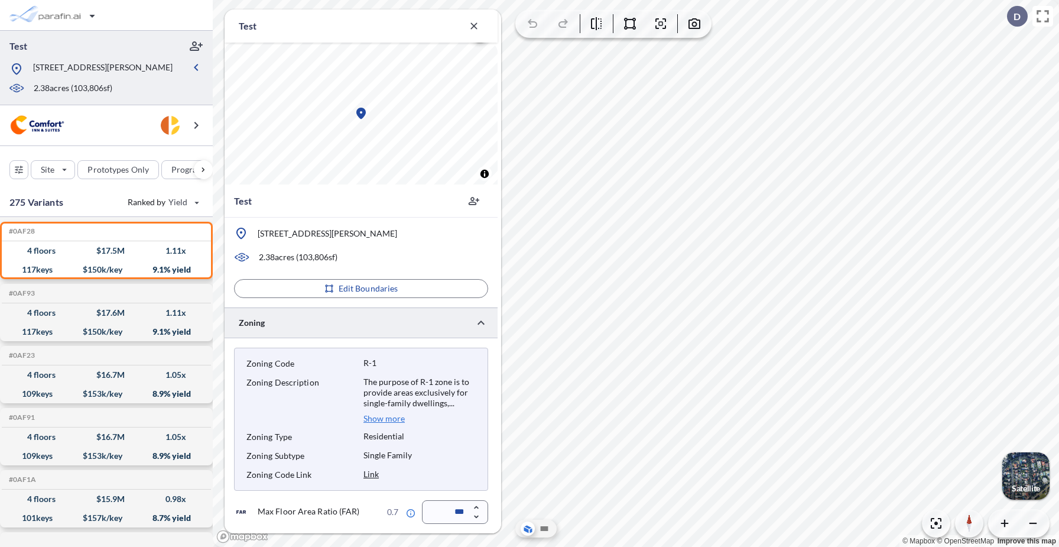
scroll to position [196, 0]
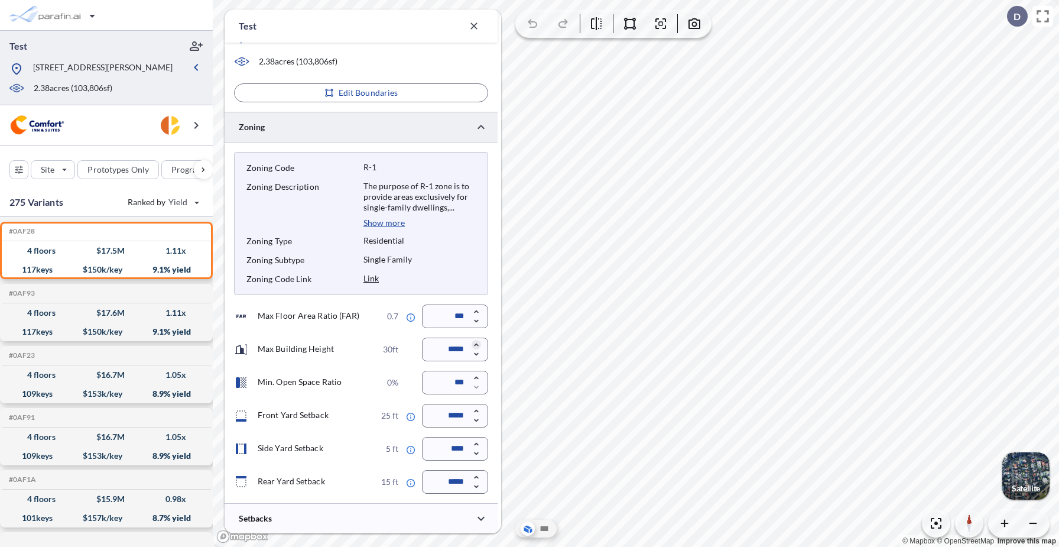
click at [476, 344] on icon "button" at bounding box center [476, 344] width 4 height 3
type input "*****"
click at [463, 332] on div "Max Floor Area Ratio (FAR) 0.7 *** Max Building Height 30ft ***** Min. Open Spa…" at bounding box center [361, 398] width 254 height 189
click at [476, 444] on icon "button" at bounding box center [476, 443] width 9 height 9
type input "*****"
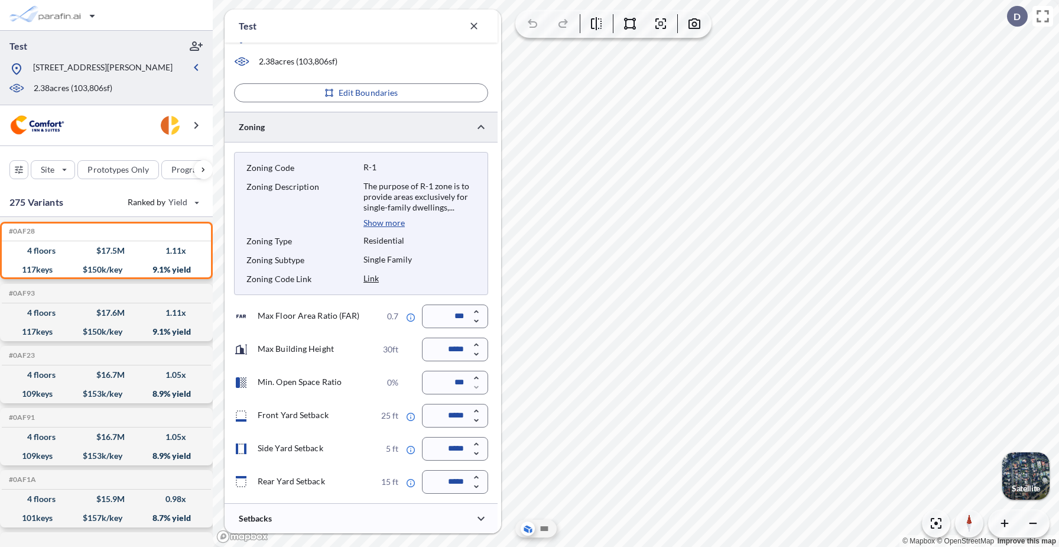
click at [409, 301] on div "Zoning Code R-1 Zoning Description The purpose of R-1 zone is to provide areas …" at bounding box center [361, 322] width 273 height 361
click at [478, 412] on icon "button" at bounding box center [476, 410] width 9 height 9
type input "*****"
click at [396, 303] on div "Zoning Code R-1 Zoning Description The purpose of R-1 zone is to provide areas …" at bounding box center [361, 322] width 273 height 361
click at [404, 522] on div at bounding box center [361, 518] width 273 height 30
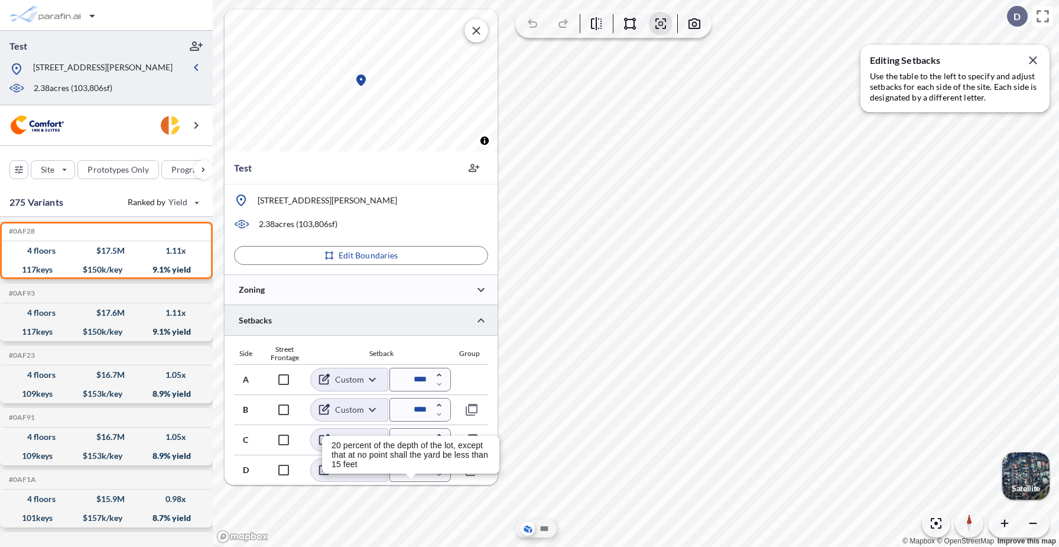
scroll to position [0, 0]
click at [410, 287] on div at bounding box center [361, 289] width 273 height 30
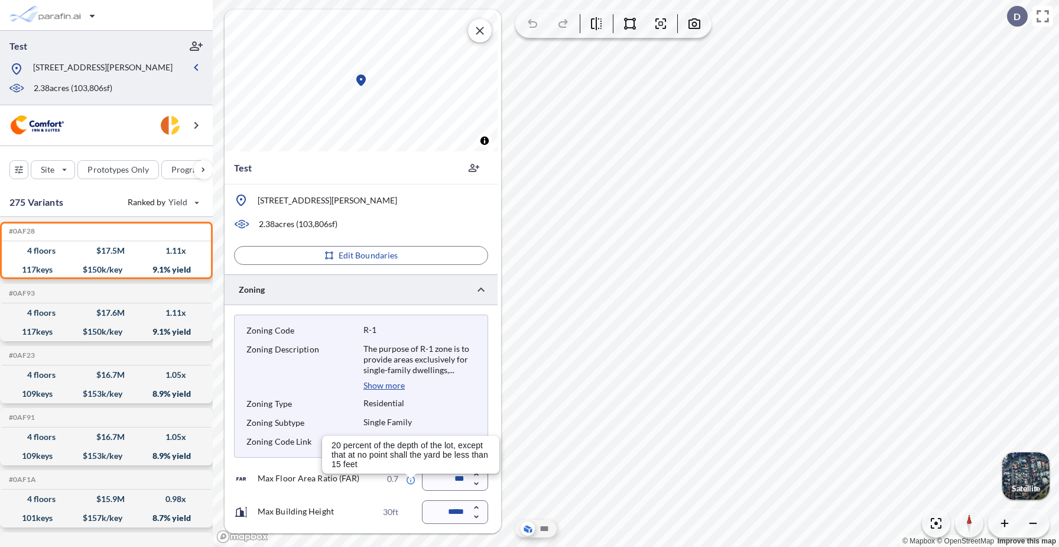
scroll to position [196, 0]
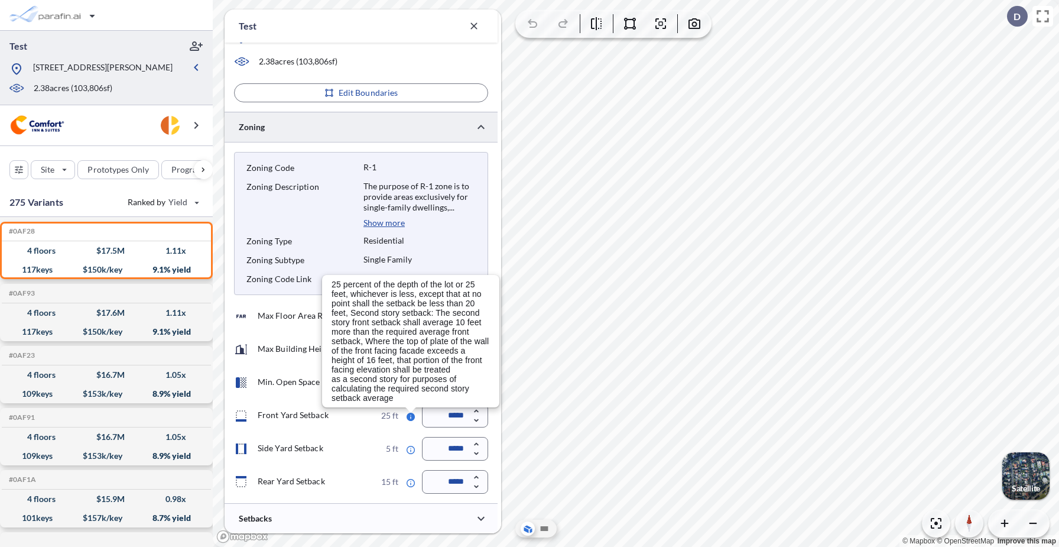
click at [418, 493] on div "*****" at bounding box center [446, 482] width 83 height 24
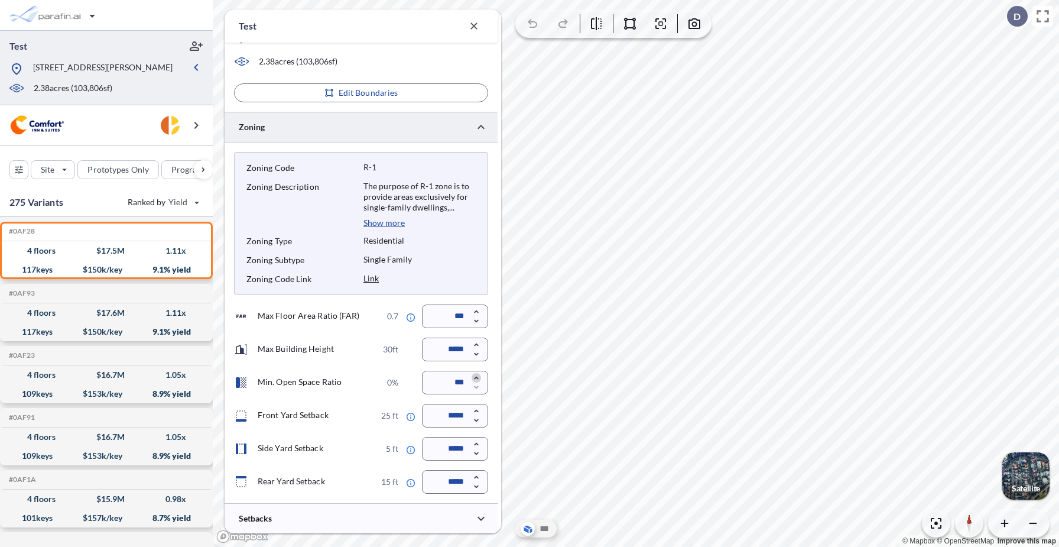
click at [477, 378] on icon "button" at bounding box center [476, 377] width 4 height 3
type input "***"
click at [382, 300] on div "Zoning Code R-1 Zoning Description The purpose of R-1 zone is to provide areas …" at bounding box center [361, 322] width 273 height 361
